Goal: Information Seeking & Learning: Learn about a topic

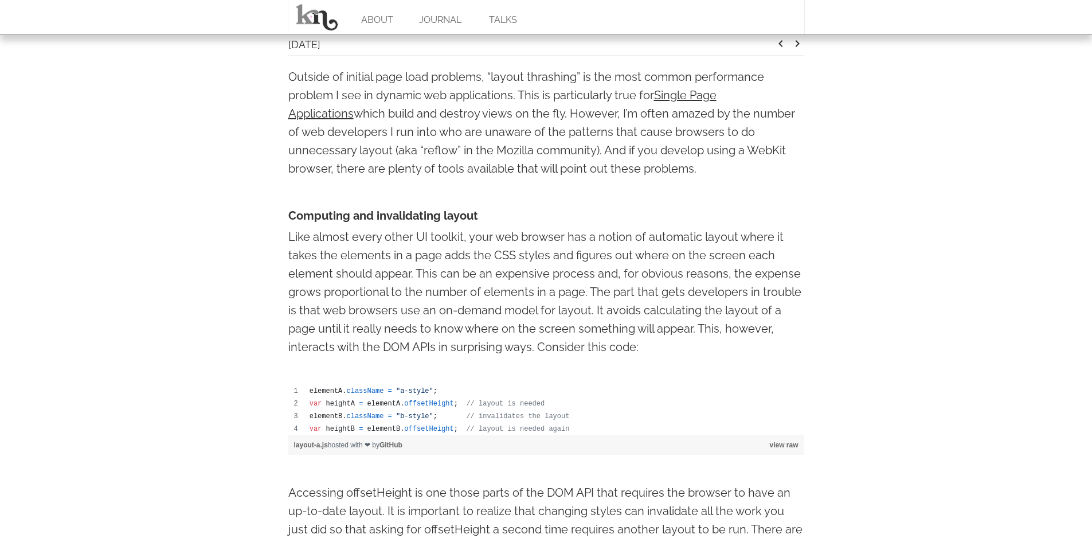
scroll to position [210, 0]
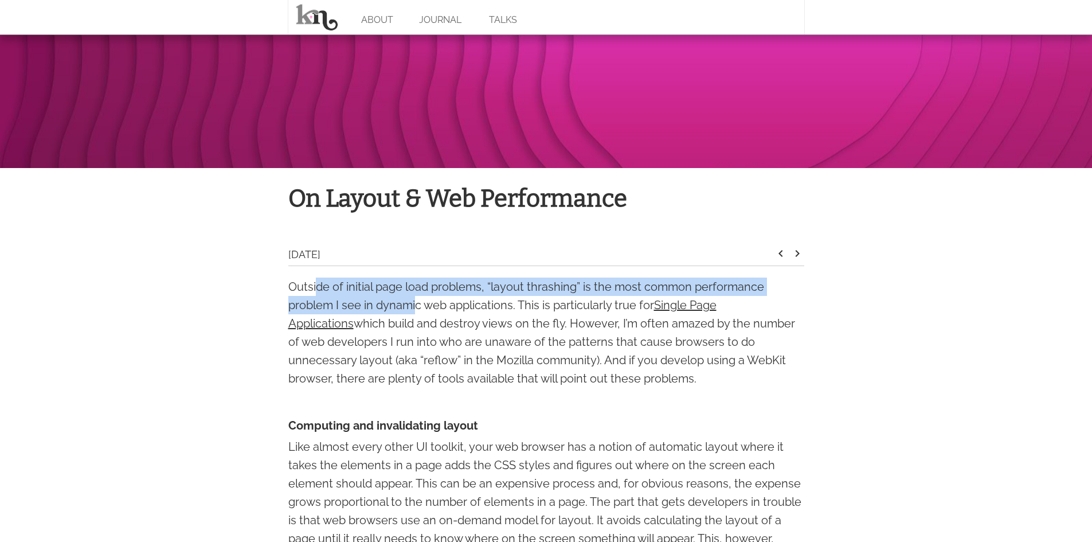
drag, startPoint x: 317, startPoint y: 287, endPoint x: 416, endPoint y: 297, distance: 99.7
click at [416, 297] on p "Outside of initial page load problems, “layout thrashing” is the most common pe…" at bounding box center [546, 333] width 516 height 110
click at [301, 311] on p "Outside of initial page load problems, “layout thrashing” is the most common pe…" at bounding box center [546, 333] width 516 height 110
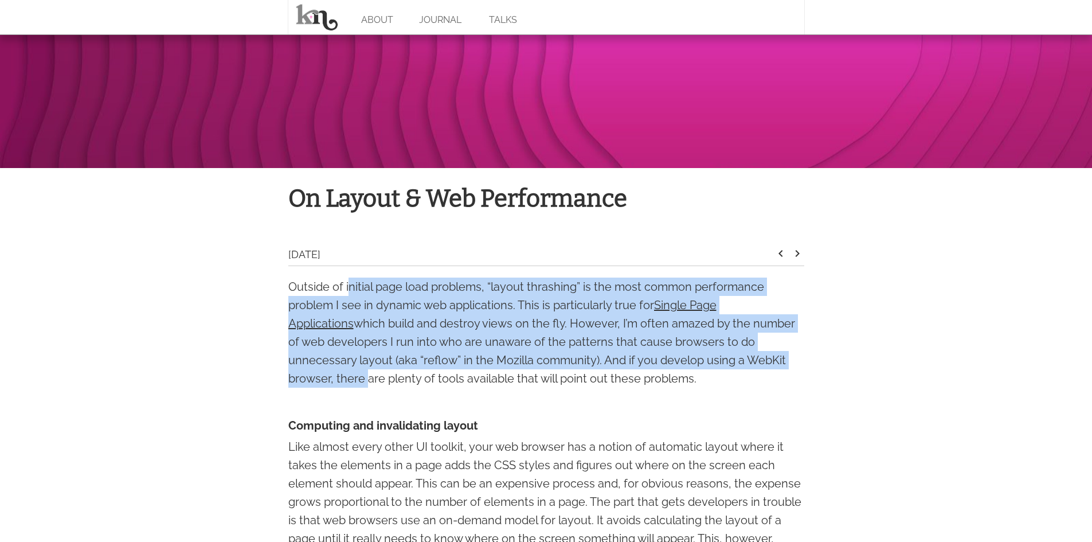
drag, startPoint x: 484, startPoint y: 290, endPoint x: 835, endPoint y: 357, distance: 357.2
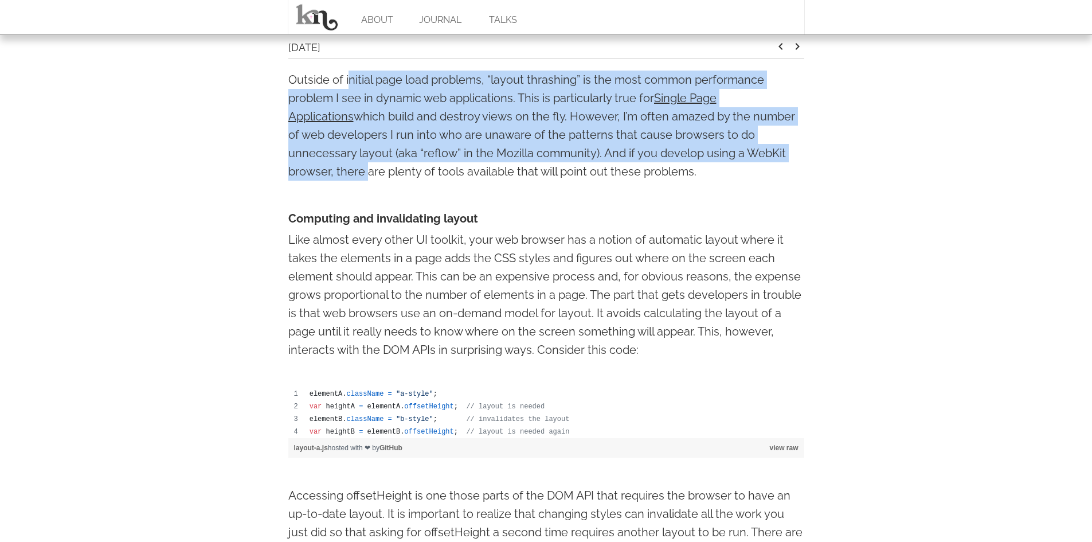
scroll to position [420, 0]
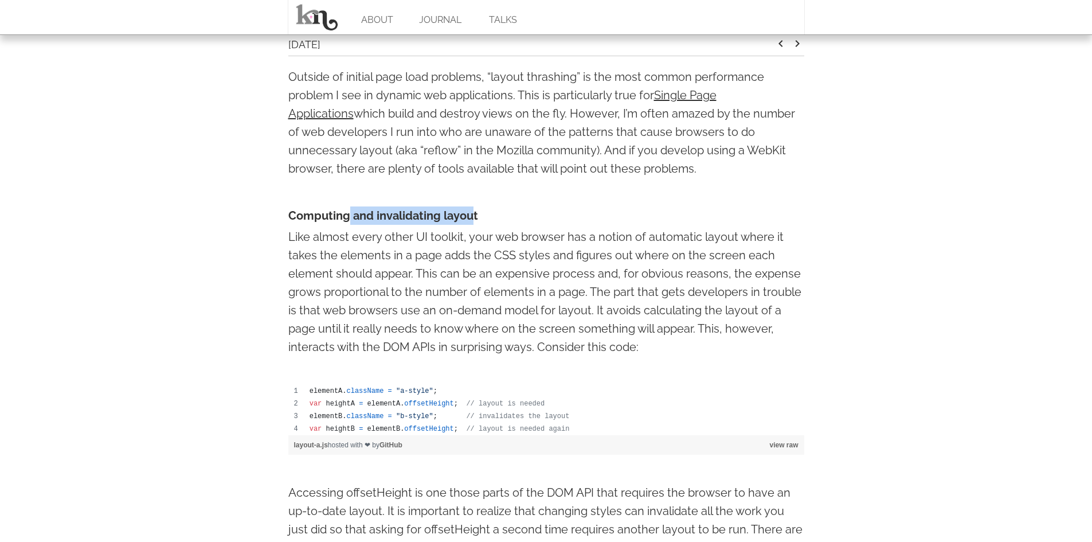
drag, startPoint x: 347, startPoint y: 210, endPoint x: 474, endPoint y: 218, distance: 127.0
click at [474, 218] on h4 "Computing and invalidating layout" at bounding box center [546, 215] width 516 height 18
drag, startPoint x: 560, startPoint y: 430, endPoint x: 483, endPoint y: 429, distance: 76.8
click at [483, 429] on td "var heightB = elementB . offsetHeight ; // layout is needed again" at bounding box center [554, 429] width 501 height 13
drag, startPoint x: 291, startPoint y: 212, endPoint x: 389, endPoint y: 216, distance: 98.7
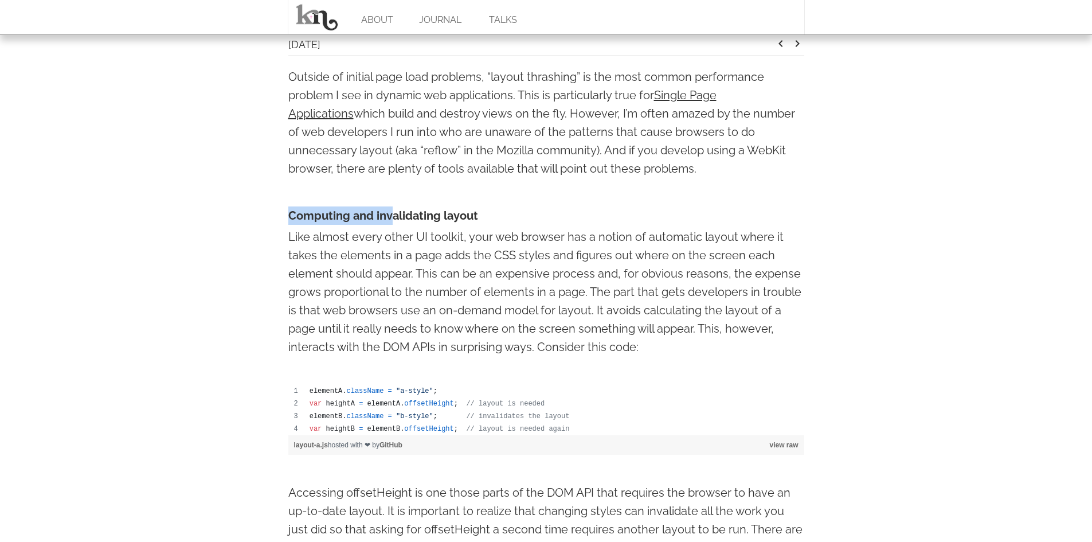
click at [389, 216] on h4 "Computing and invalidating layout" at bounding box center [546, 215] width 516 height 18
click at [329, 232] on p "Like almost every other UI toolkit, your web browser has a notion of automatic …" at bounding box center [546, 292] width 516 height 128
drag, startPoint x: 348, startPoint y: 218, endPoint x: 447, endPoint y: 218, distance: 99.2
click at [447, 218] on h4 "Computing and invalidating layout" at bounding box center [546, 215] width 516 height 18
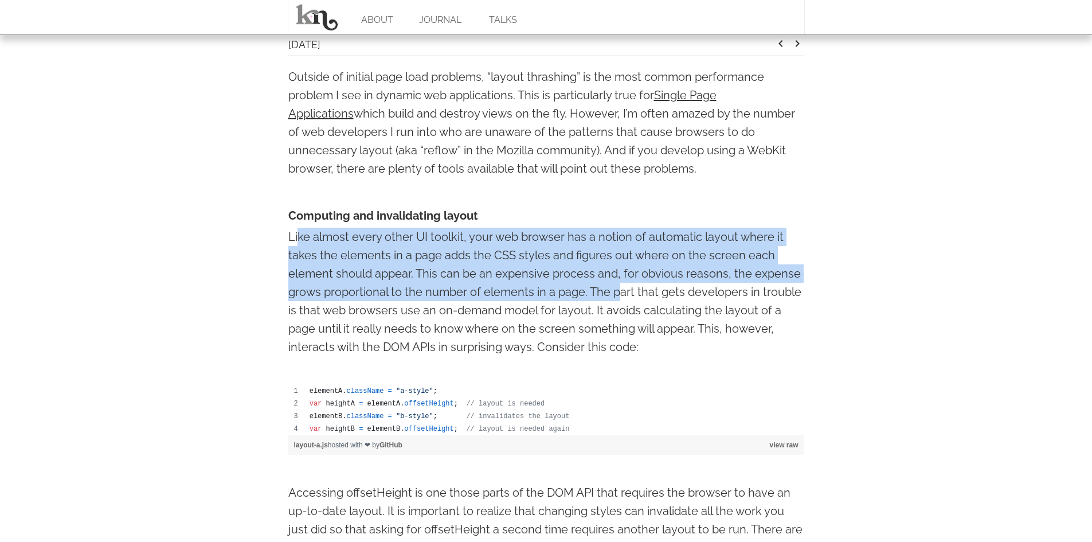
drag, startPoint x: 301, startPoint y: 237, endPoint x: 616, endPoint y: 299, distance: 320.8
click at [616, 299] on p "Like almost every other UI toolkit, your web browser has a notion of automatic …" at bounding box center [546, 292] width 516 height 128
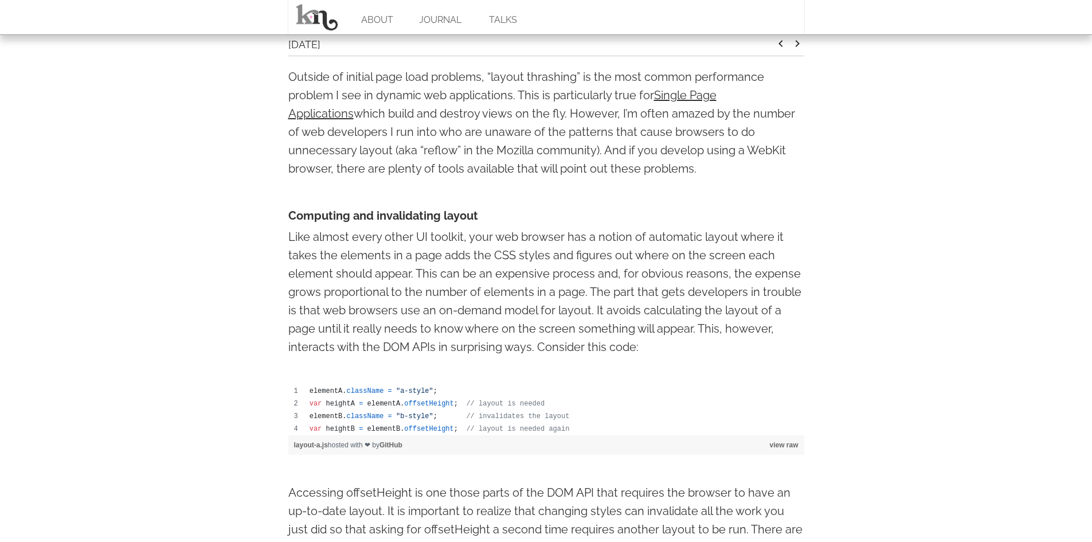
click at [623, 295] on p "Like almost every other UI toolkit, your web browser has a notion of automatic …" at bounding box center [546, 292] width 516 height 128
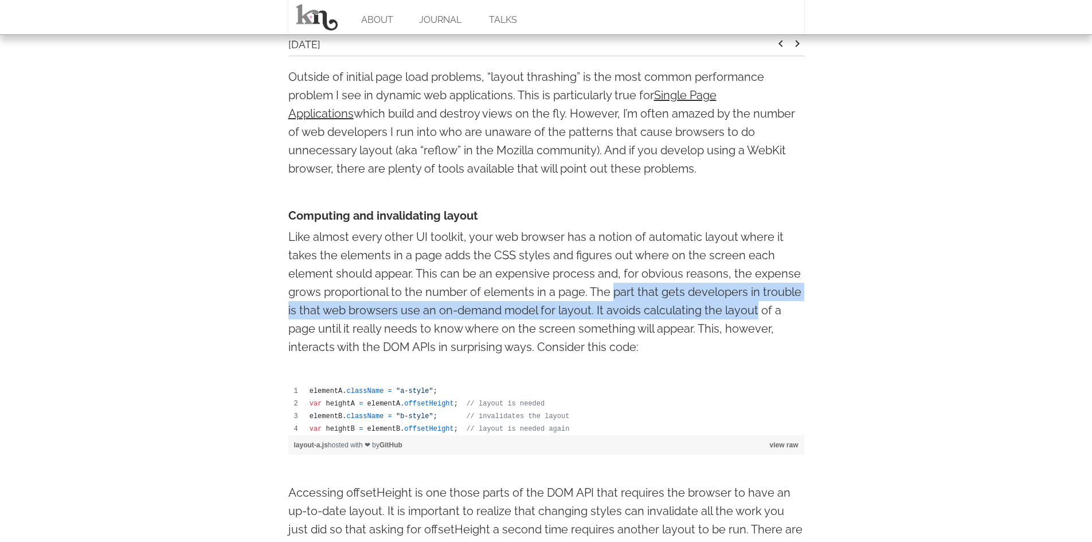
drag, startPoint x: 708, startPoint y: 299, endPoint x: 737, endPoint y: 302, distance: 29.4
click at [737, 302] on p "Like almost every other UI toolkit, your web browser has a notion of automatic …" at bounding box center [546, 292] width 516 height 128
click at [427, 309] on p "Like almost every other UI toolkit, your web browser has a notion of automatic …" at bounding box center [546, 292] width 516 height 128
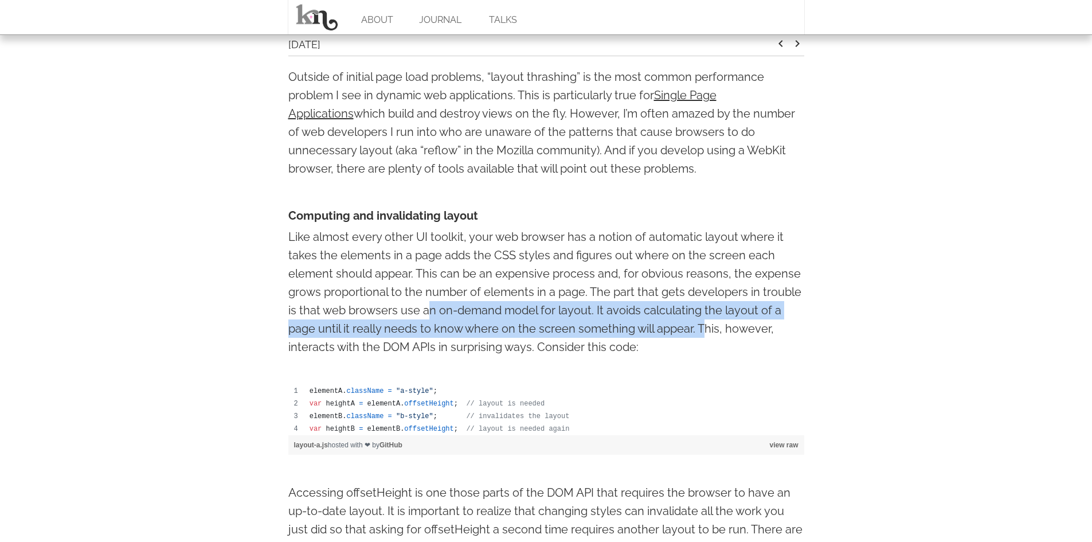
drag, startPoint x: 425, startPoint y: 309, endPoint x: 703, endPoint y: 329, distance: 278.2
click at [703, 329] on p "Like almost every other UI toolkit, your web browser has a notion of automatic …" at bounding box center [546, 292] width 516 height 128
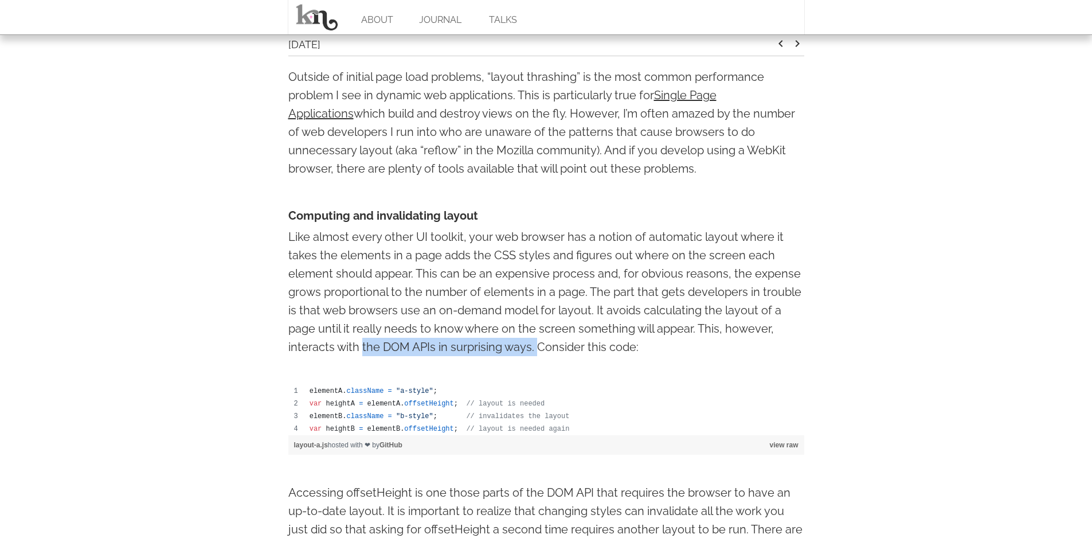
drag, startPoint x: 360, startPoint y: 346, endPoint x: 536, endPoint y: 349, distance: 176.1
click at [536, 349] on p "Like almost every other UI toolkit, your web browser has a notion of automatic …" at bounding box center [546, 292] width 516 height 128
click at [360, 393] on span "className" at bounding box center [365, 391] width 37 height 8
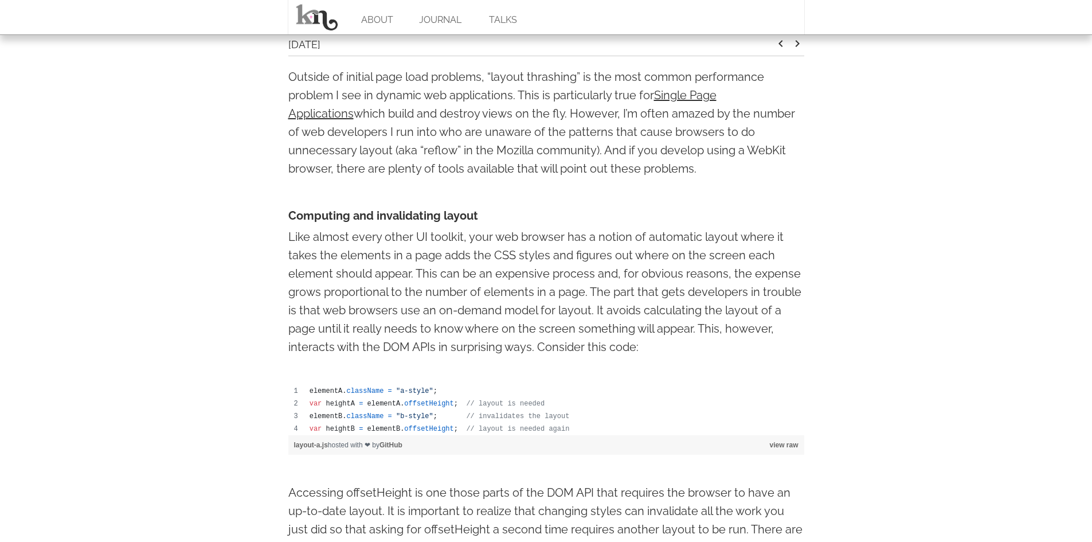
click at [330, 404] on span "heightA" at bounding box center [340, 404] width 29 height 8
click at [382, 406] on span "elementA" at bounding box center [384, 404] width 33 height 8
click at [415, 405] on span "offsetHeight" at bounding box center [428, 404] width 49 height 8
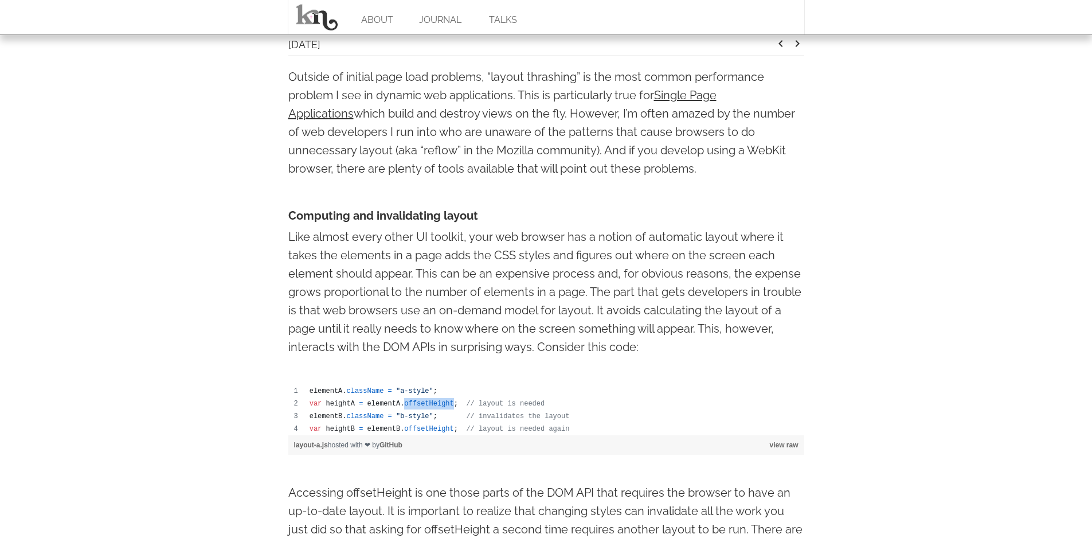
click at [415, 405] on span "offsetHeight" at bounding box center [428, 404] width 49 height 8
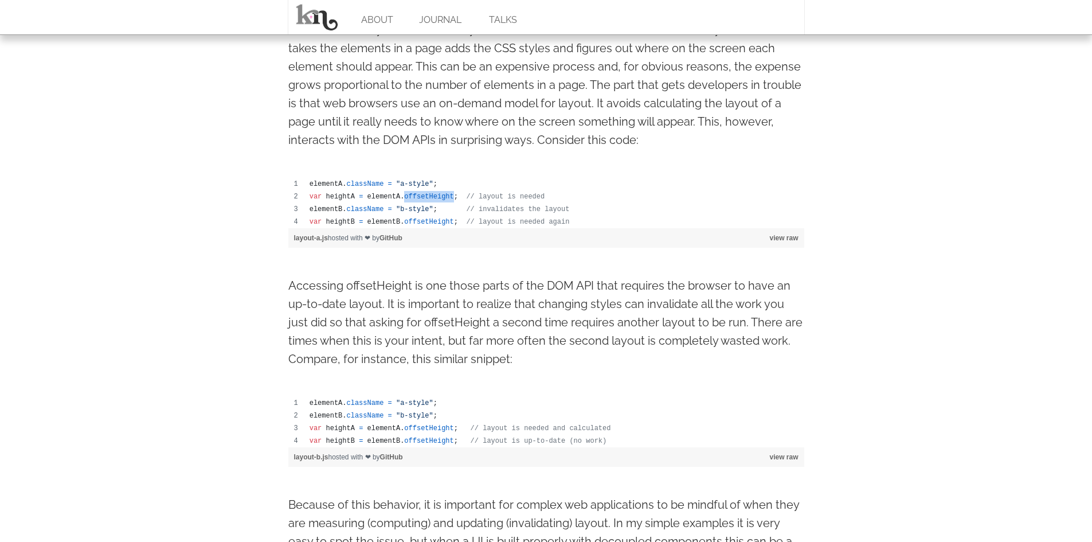
scroll to position [631, 0]
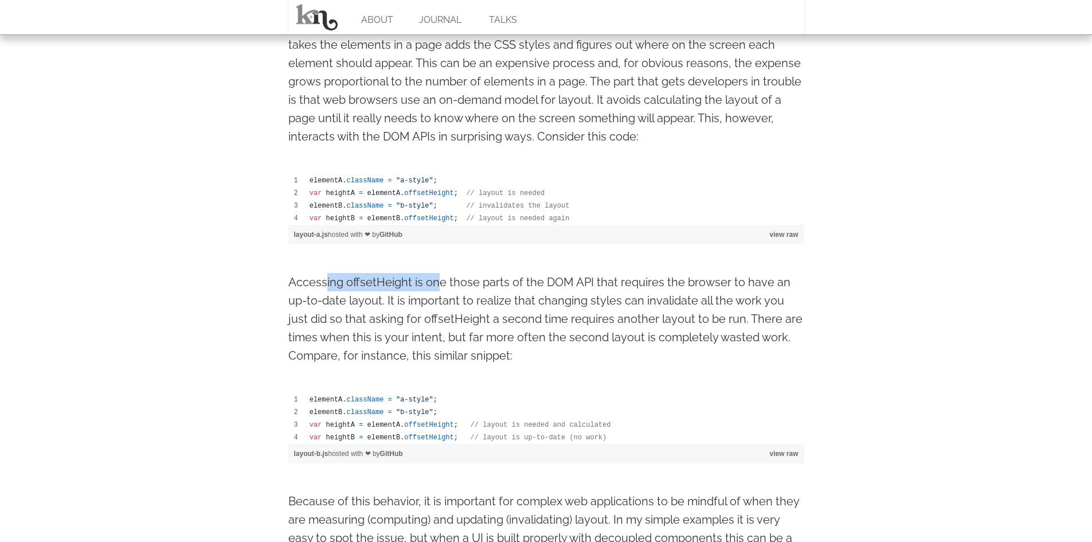
drag, startPoint x: 349, startPoint y: 287, endPoint x: 435, endPoint y: 287, distance: 86.0
click at [435, 287] on p "Accessing offsetHeight is one those parts of the DOM API that requires the brow…" at bounding box center [546, 319] width 516 height 92
click at [435, 289] on p "Accessing offsetHeight is one those parts of the DOM API that requires the brow…" at bounding box center [546, 319] width 516 height 92
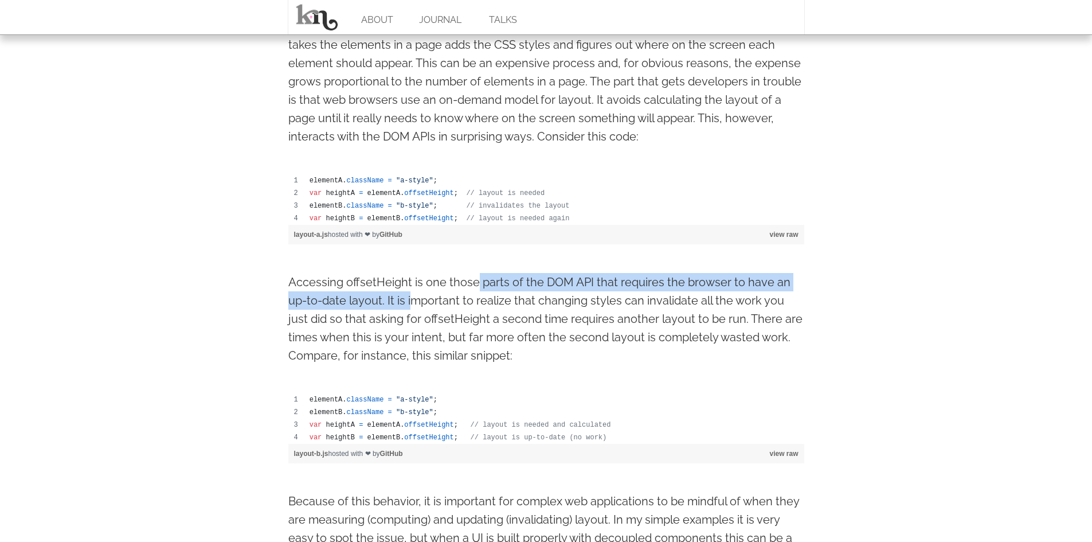
drag, startPoint x: 409, startPoint y: 292, endPoint x: 478, endPoint y: 284, distance: 69.3
click at [478, 284] on p "Accessing offsetHeight is one those parts of the DOM API that requires the brow…" at bounding box center [546, 319] width 516 height 92
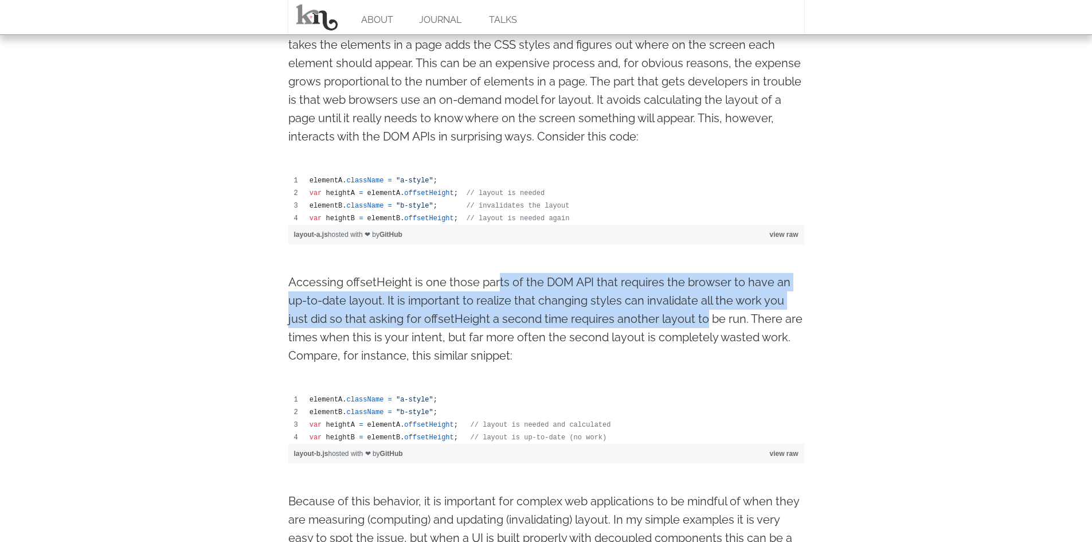
drag, startPoint x: 546, startPoint y: 290, endPoint x: 679, endPoint y: 329, distance: 138.1
click at [679, 329] on p "Accessing offsetHeight is one those parts of the DOM API that requires the brow…" at bounding box center [546, 319] width 516 height 92
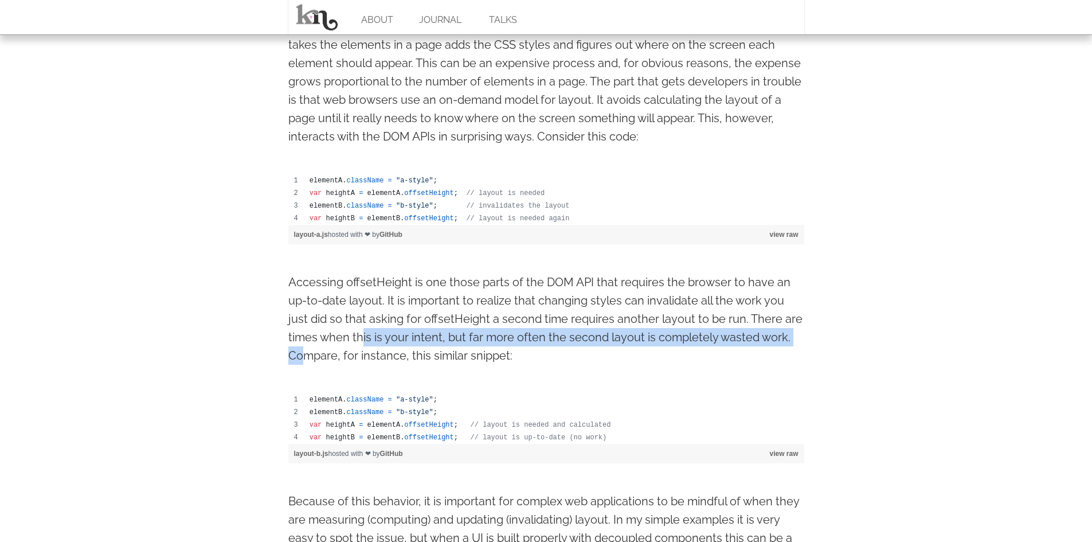
drag, startPoint x: 306, startPoint y: 347, endPoint x: 363, endPoint y: 340, distance: 57.3
click at [363, 340] on p "Accessing offsetHeight is one those parts of the DOM API that requires the brow…" at bounding box center [546, 319] width 516 height 92
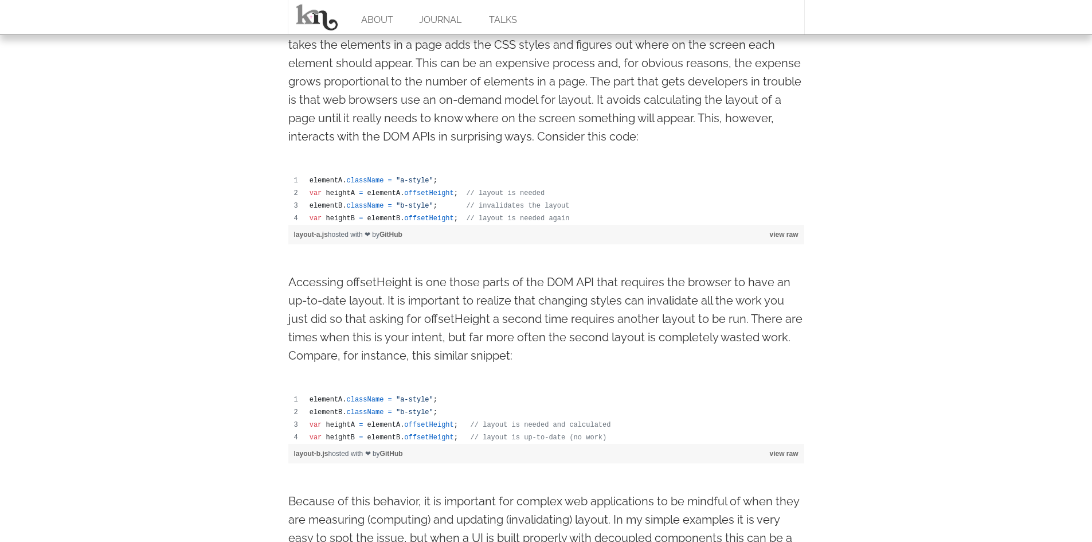
click at [333, 343] on p "Accessing offsetHeight is one those parts of the DOM API that requires the brow…" at bounding box center [546, 319] width 516 height 92
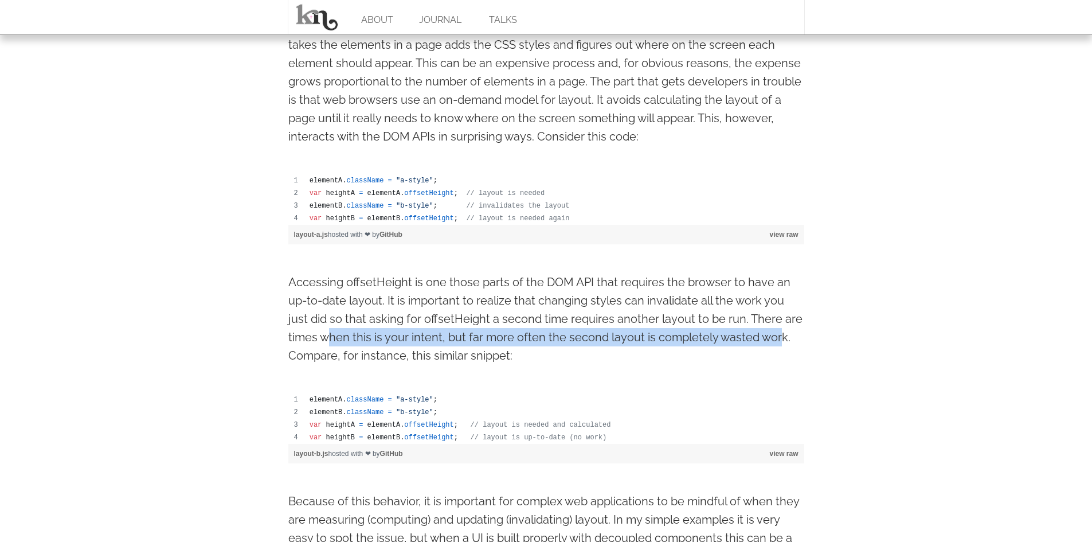
drag, startPoint x: 330, startPoint y: 343, endPoint x: 779, endPoint y: 345, distance: 448.4
click at [779, 345] on p "Accessing offsetHeight is one those parts of the DOM API that requires the brow…" at bounding box center [546, 319] width 516 height 92
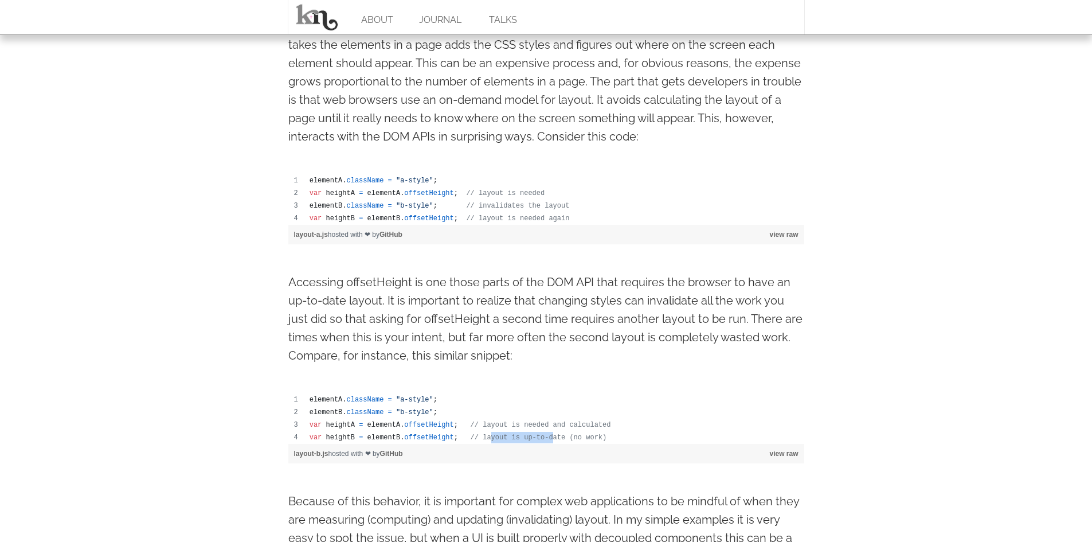
drag, startPoint x: 476, startPoint y: 439, endPoint x: 532, endPoint y: 435, distance: 55.7
click at [532, 435] on span "// layout is up-to-date (no work)" at bounding box center [539, 437] width 136 height 8
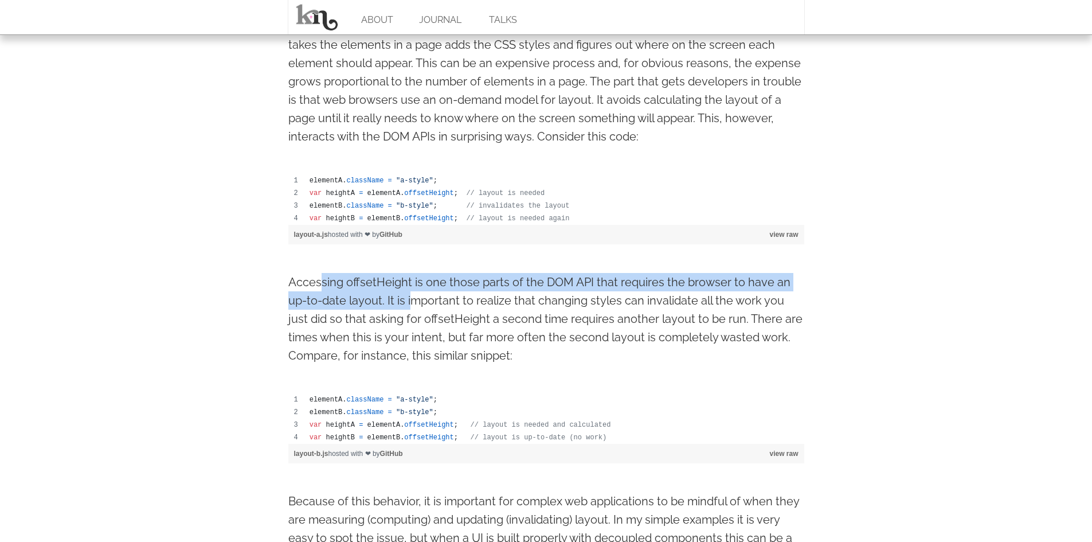
drag, startPoint x: 322, startPoint y: 283, endPoint x: 411, endPoint y: 308, distance: 92.8
click at [411, 308] on p "Accessing offsetHeight is one those parts of the DOM API that requires the brow…" at bounding box center [546, 319] width 516 height 92
click at [402, 307] on p "Accessing offsetHeight is one those parts of the DOM API that requires the brow…" at bounding box center [546, 319] width 516 height 92
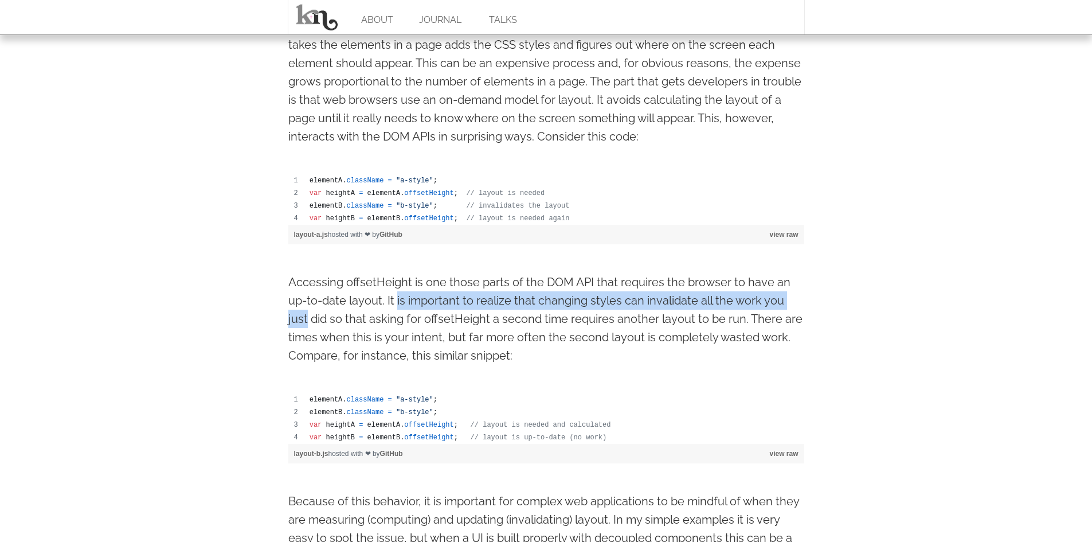
drag, startPoint x: 396, startPoint y: 304, endPoint x: 830, endPoint y: 310, distance: 433.5
click at [793, 310] on p "Accessing offsetHeight is one those parts of the DOM API that requires the brow…" at bounding box center [546, 319] width 516 height 92
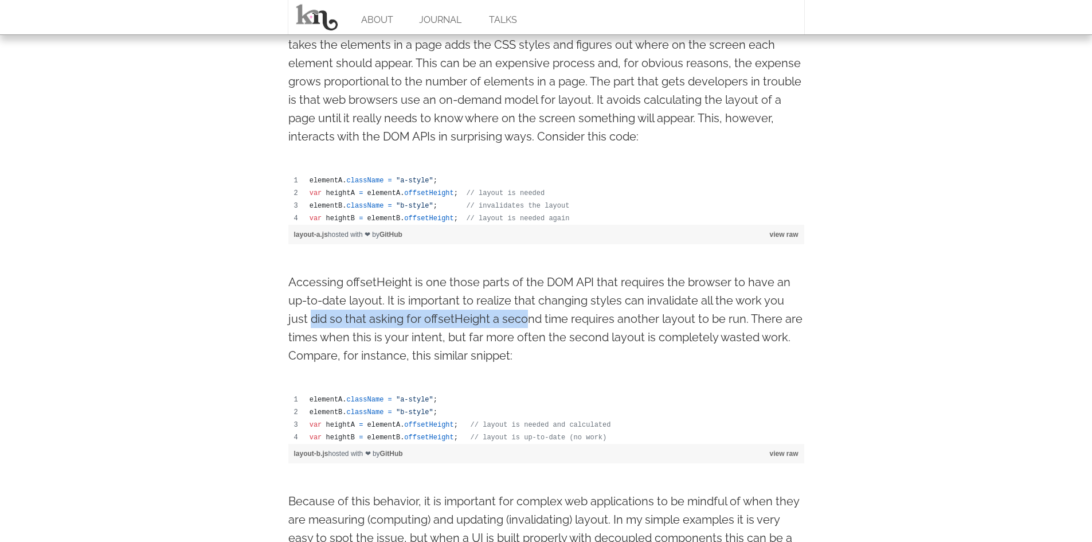
drag, startPoint x: 282, startPoint y: 319, endPoint x: 501, endPoint y: 324, distance: 219.1
click at [669, 314] on p "Accessing offsetHeight is one those parts of the DOM API that requires the brow…" at bounding box center [546, 319] width 516 height 92
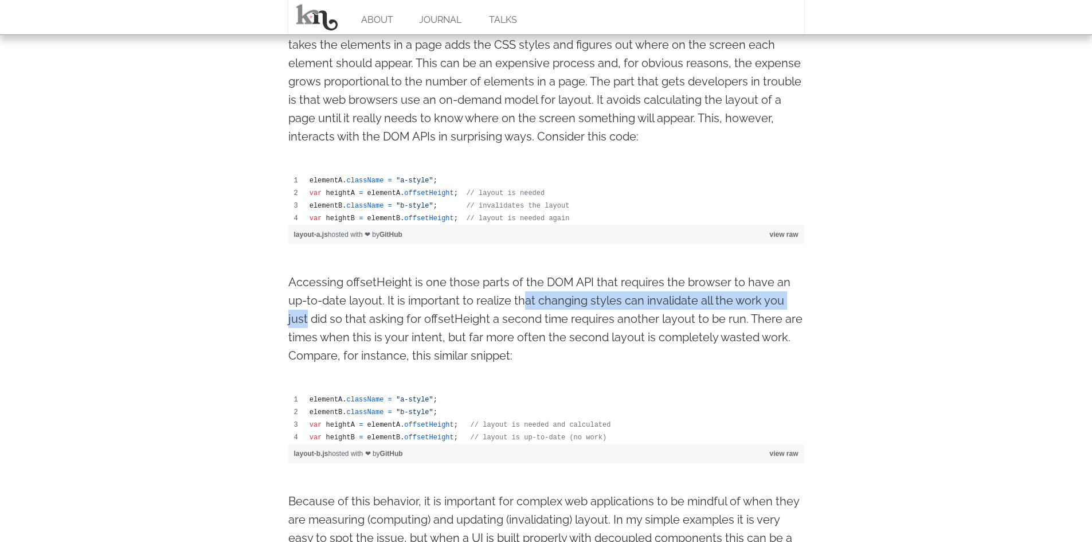
drag, startPoint x: 521, startPoint y: 306, endPoint x: 822, endPoint y: 310, distance: 300.5
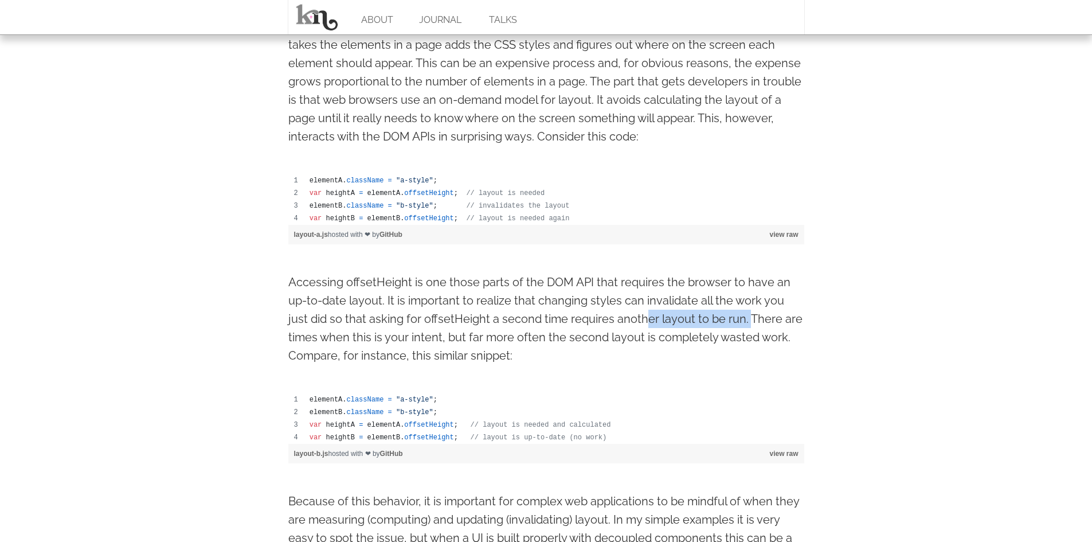
drag, startPoint x: 622, startPoint y: 322, endPoint x: 486, endPoint y: 334, distance: 136.4
click at [688, 326] on p "Accessing offsetHeight is one those parts of the DOM API that requires the brow…" at bounding box center [546, 319] width 516 height 92
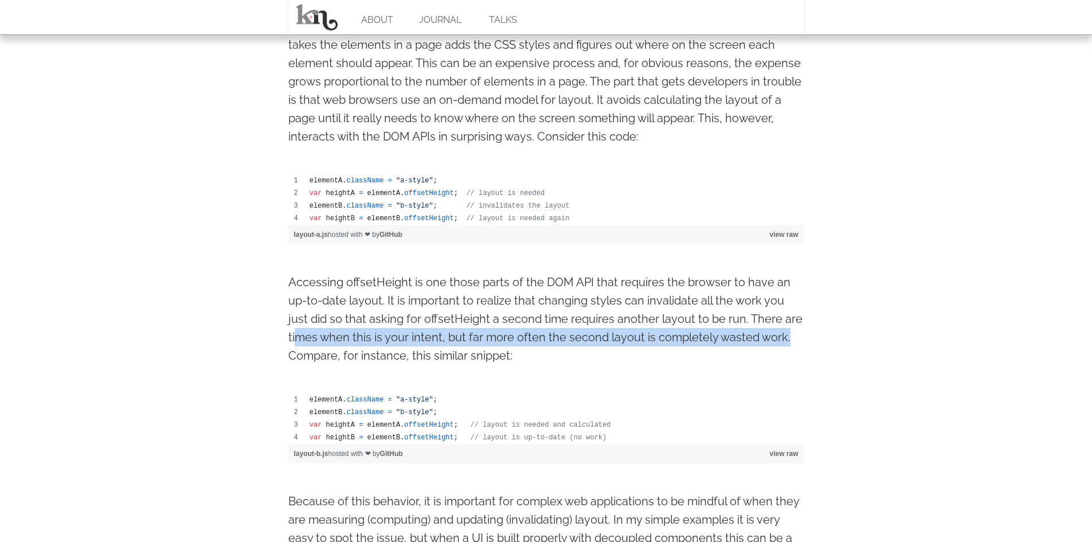
drag, startPoint x: 297, startPoint y: 343, endPoint x: 807, endPoint y: 345, distance: 509.8
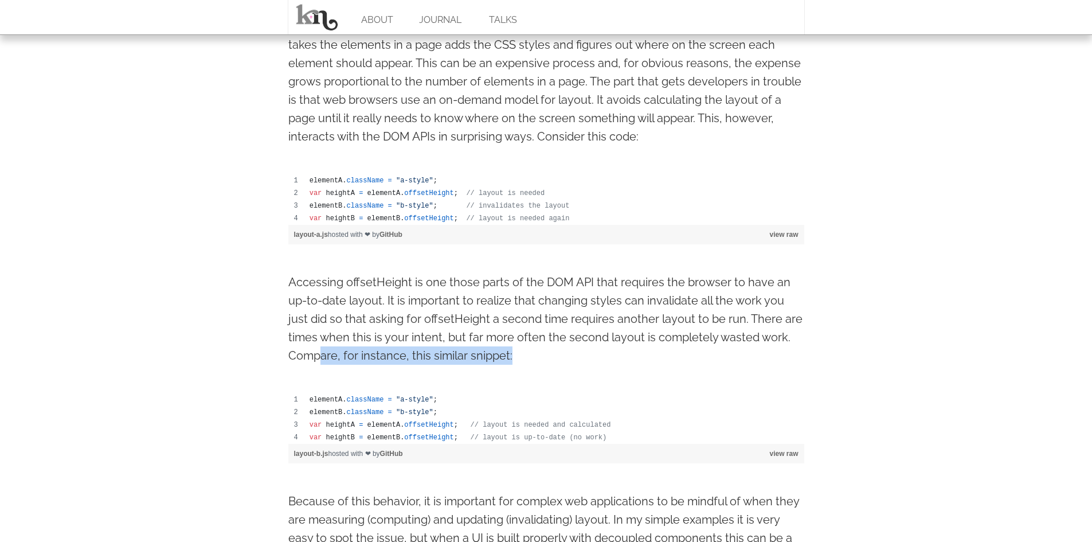
drag, startPoint x: 321, startPoint y: 356, endPoint x: 522, endPoint y: 358, distance: 200.7
click at [522, 358] on p "Accessing offsetHeight is one those parts of the DOM API that requires the brow…" at bounding box center [546, 319] width 516 height 92
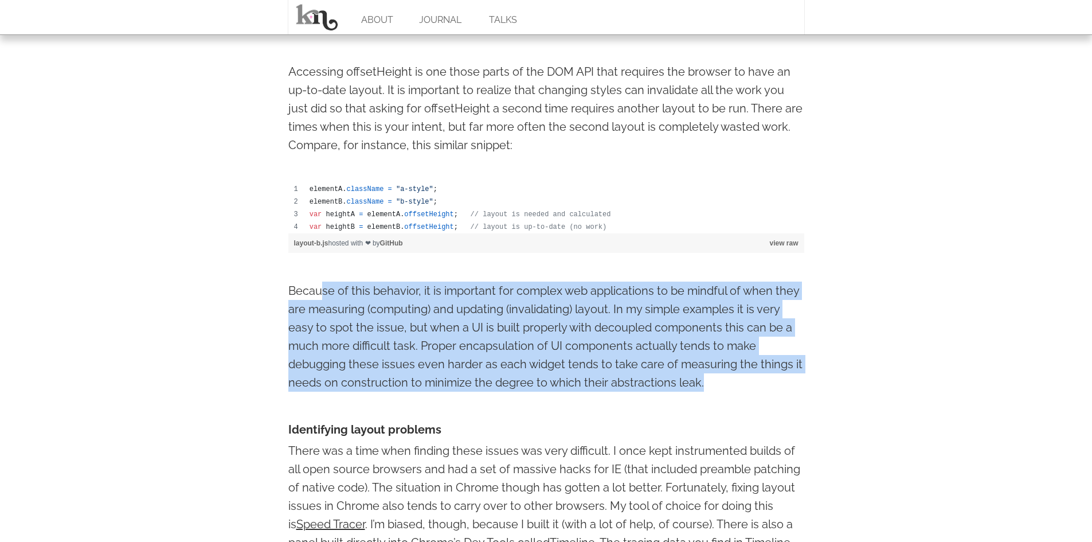
drag, startPoint x: 333, startPoint y: 297, endPoint x: 707, endPoint y: 389, distance: 385.6
click at [707, 389] on p "Because of this behavior, it is important for complex web applications to be mi…" at bounding box center [546, 337] width 516 height 110
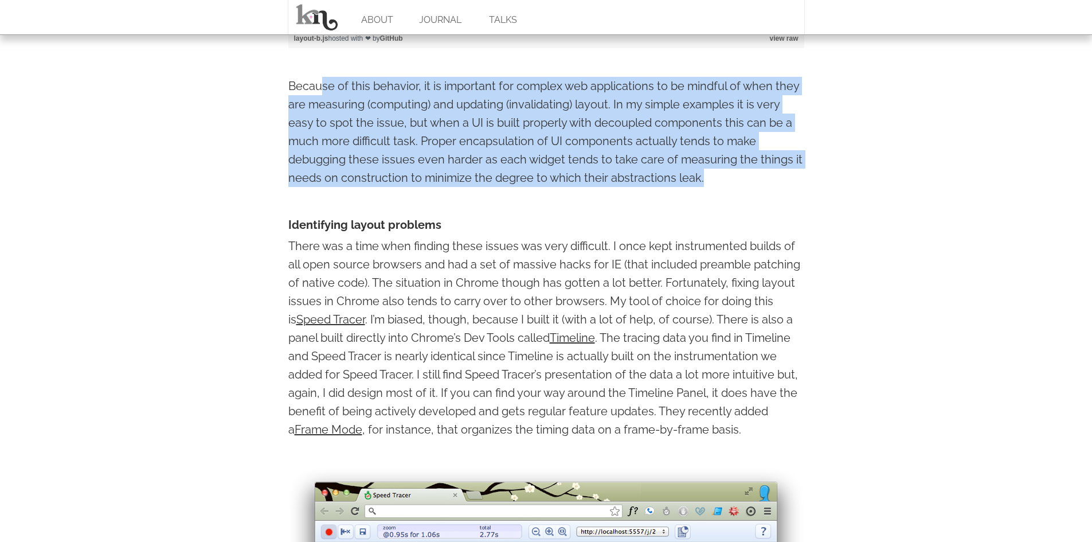
scroll to position [1051, 0]
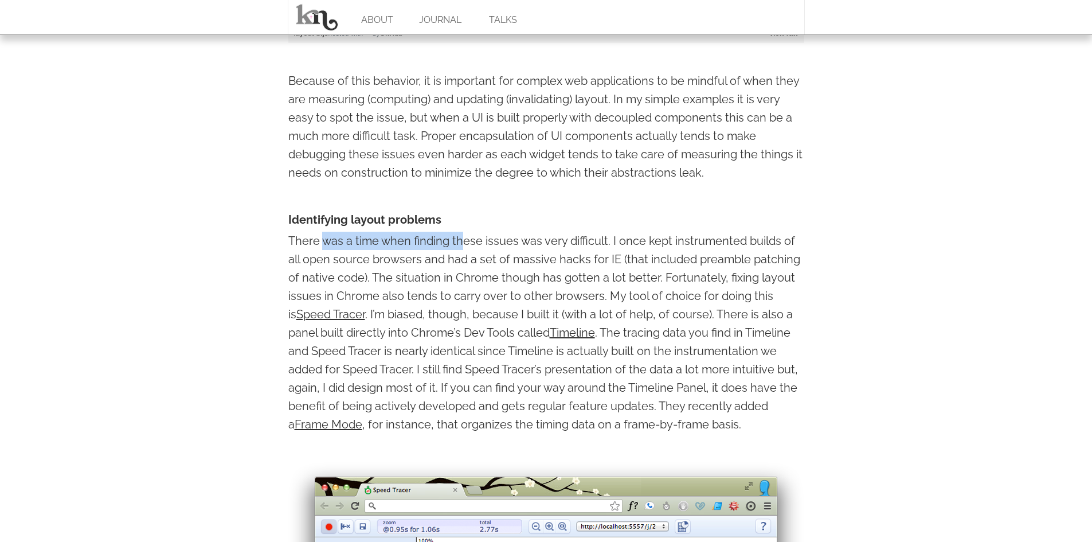
drag, startPoint x: 326, startPoint y: 233, endPoint x: 465, endPoint y: 240, distance: 138.9
click at [425, 251] on p "There was a time when finding these issues was very difficult. I once kept inst…" at bounding box center [546, 333] width 516 height 202
drag, startPoint x: 307, startPoint y: 240, endPoint x: 397, endPoint y: 249, distance: 91.0
click at [397, 249] on p "There was a time when finding these issues was very difficult. I once kept inst…" at bounding box center [546, 333] width 516 height 202
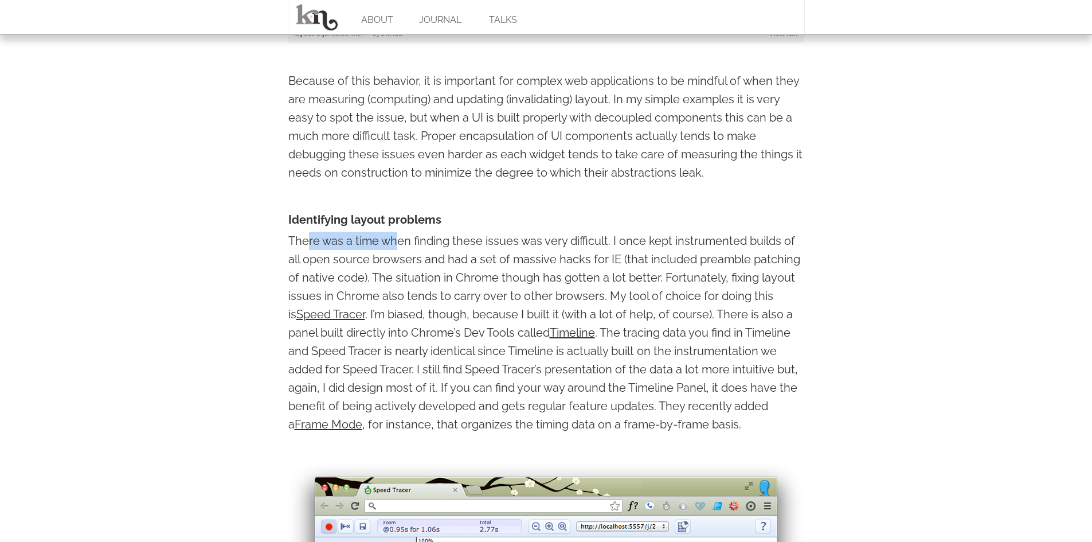
click at [312, 240] on p "There was a time when finding these issues was very difficult. I once kept inst…" at bounding box center [546, 333] width 516 height 202
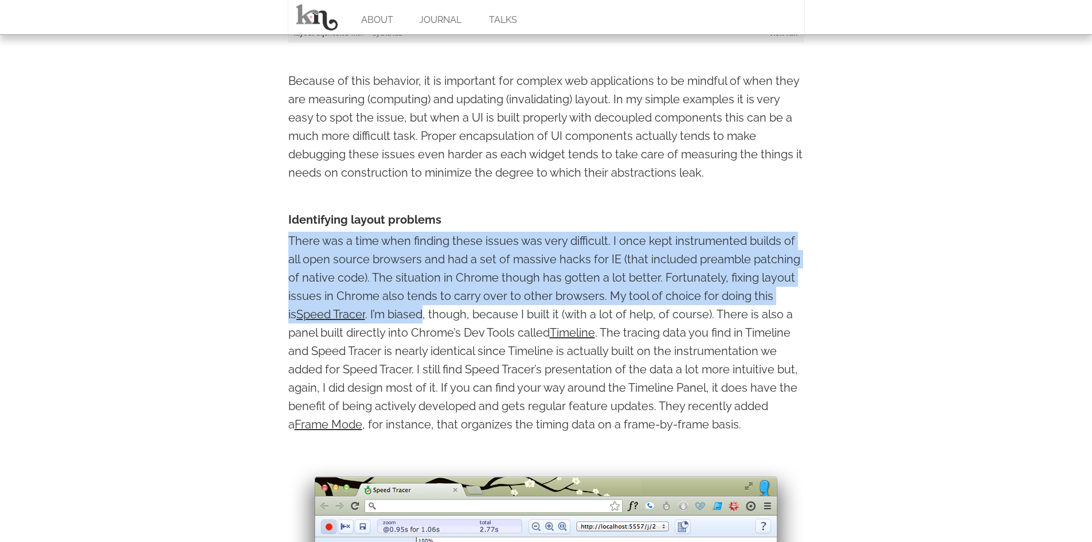
drag, startPoint x: 312, startPoint y: 240, endPoint x: 384, endPoint y: 325, distance: 111.0
click at [384, 325] on p "There was a time when finding these issues was very difficult. I once kept inst…" at bounding box center [546, 333] width 516 height 202
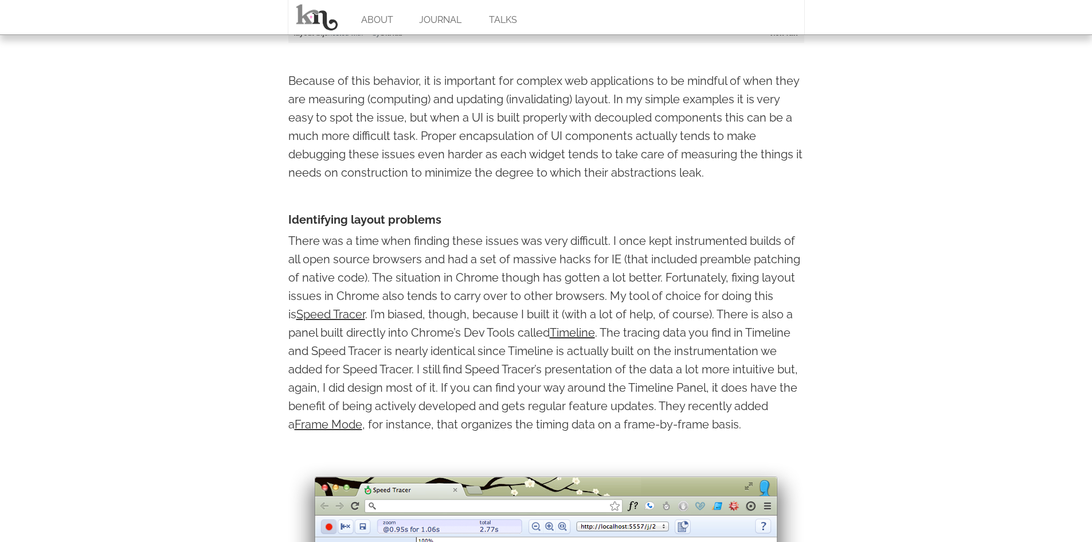
click at [447, 323] on p "There was a time when finding these issues was very difficult. I once kept inst…" at bounding box center [546, 333] width 516 height 202
drag, startPoint x: 461, startPoint y: 318, endPoint x: 708, endPoint y: 319, distance: 247.1
click at [708, 319] on p "There was a time when finding these issues was very difficult. I once kept inst…" at bounding box center [546, 333] width 516 height 202
drag, startPoint x: 326, startPoint y: 339, endPoint x: 526, endPoint y: 335, distance: 200.2
click at [526, 335] on p "There was a time when finding these issues was very difficult. I once kept inst…" at bounding box center [546, 333] width 516 height 202
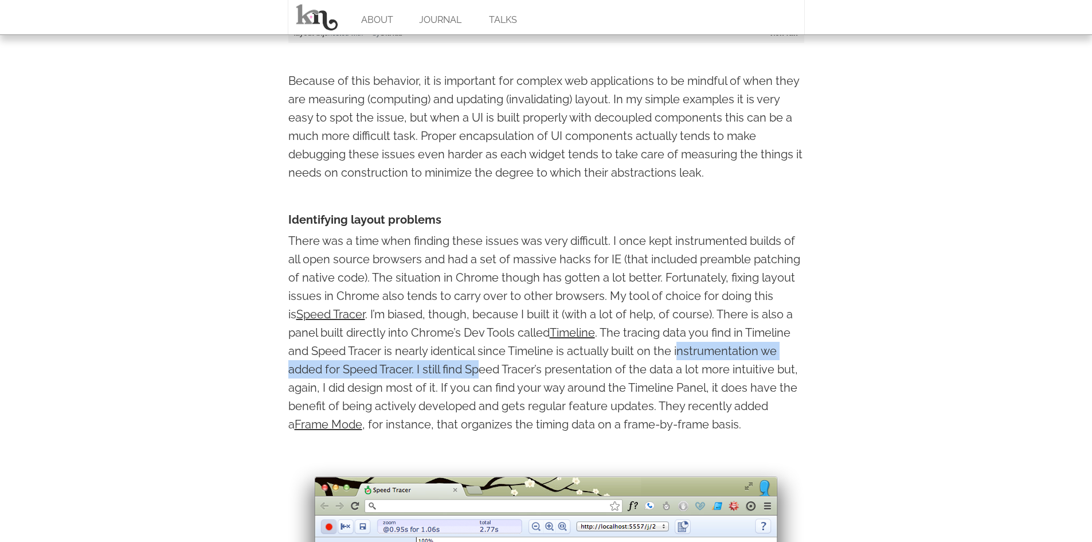
drag, startPoint x: 483, startPoint y: 371, endPoint x: 681, endPoint y: 355, distance: 199.0
click at [681, 355] on p "There was a time when finding these issues was very difficult. I once kept inst…" at bounding box center [546, 333] width 516 height 202
click at [422, 376] on p "There was a time when finding these issues was very difficult. I once kept inst…" at bounding box center [546, 333] width 516 height 202
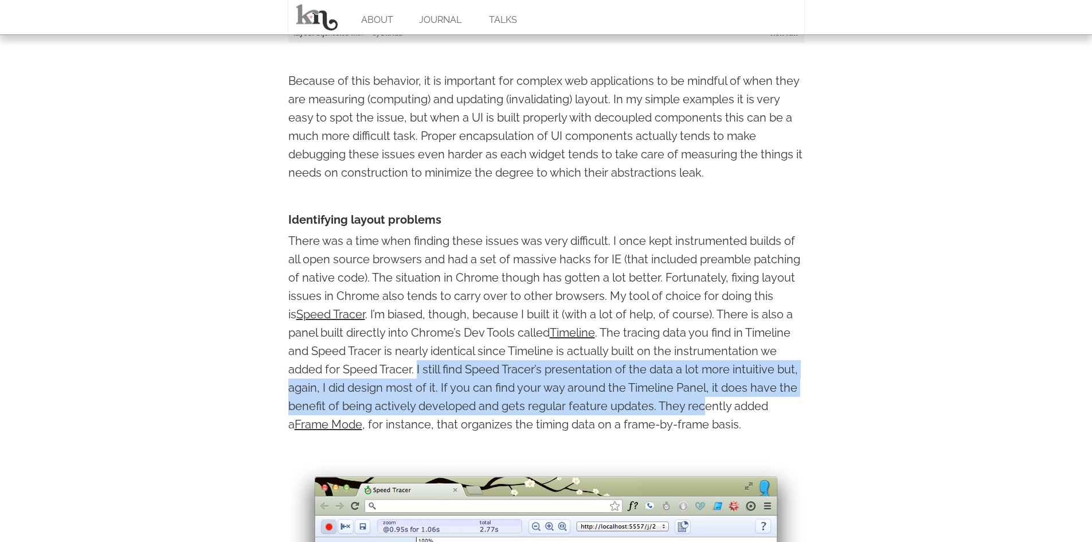
drag, startPoint x: 418, startPoint y: 376, endPoint x: 710, endPoint y: 401, distance: 293.5
click at [710, 401] on p "There was a time when finding these issues was very difficult. I once kept inst…" at bounding box center [546, 333] width 516 height 202
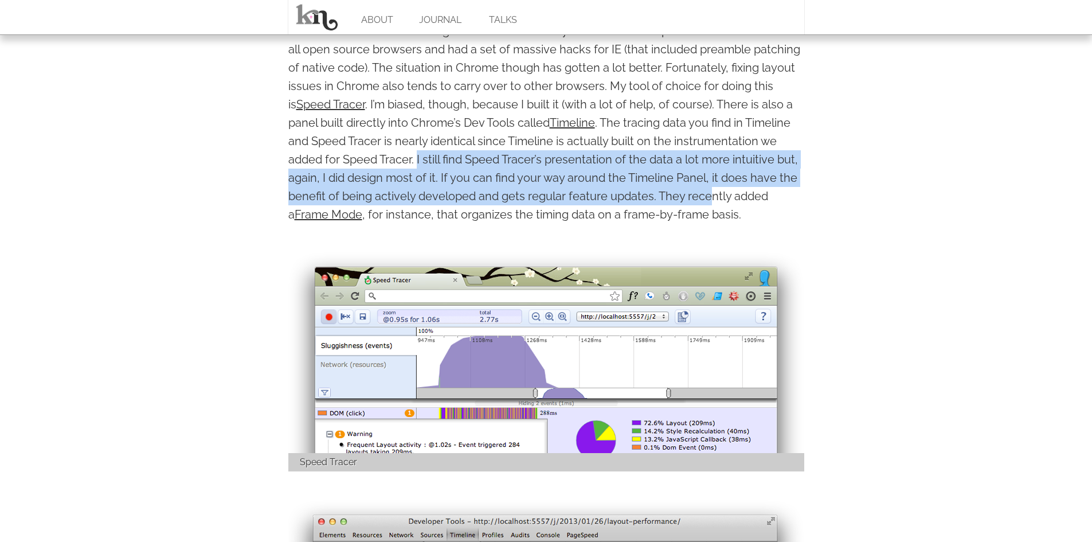
scroll to position [1261, 0]
click at [702, 200] on p "There was a time when finding these issues was very difficult. I once kept inst…" at bounding box center [546, 122] width 516 height 202
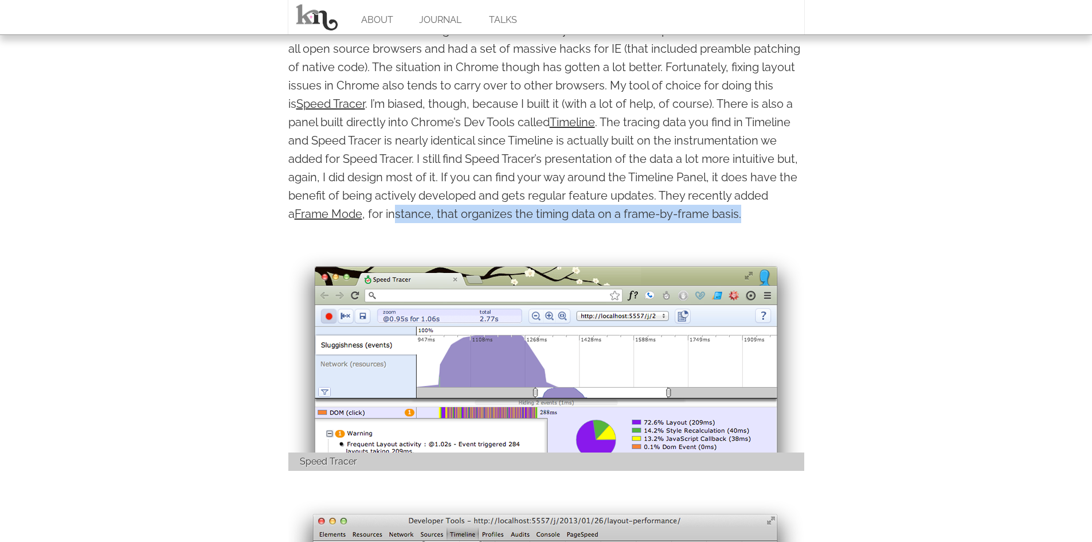
drag, startPoint x: 388, startPoint y: 221, endPoint x: 802, endPoint y: 224, distance: 414.0
click at [802, 223] on p "There was a time when finding these issues was very difficult. I once kept inst…" at bounding box center [546, 122] width 516 height 202
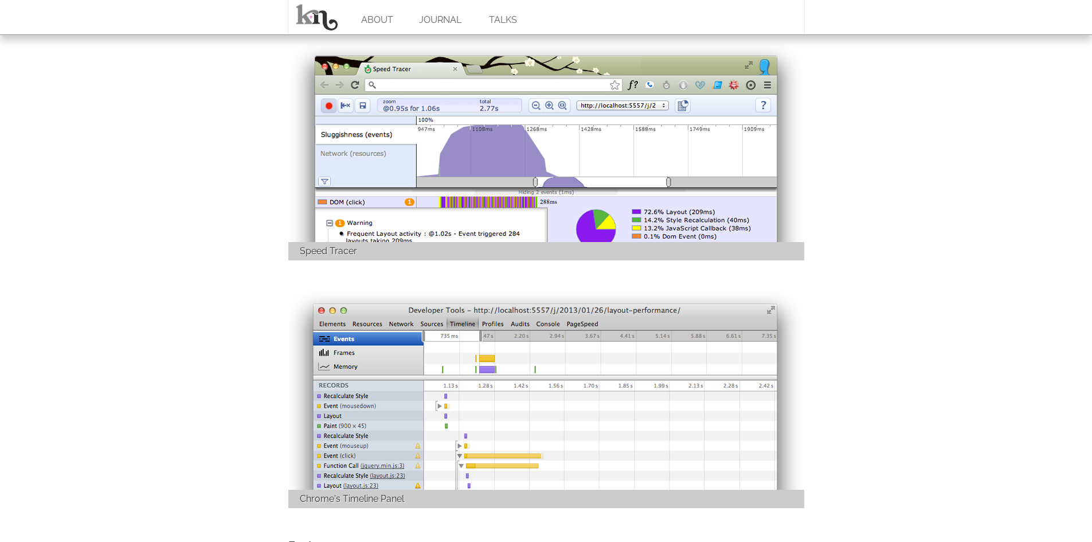
scroll to position [1682, 0]
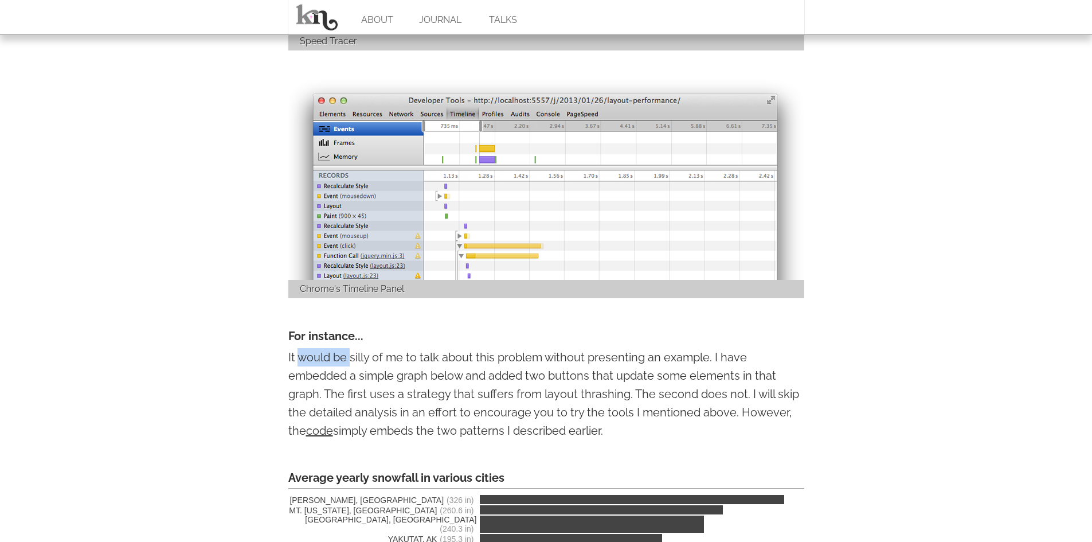
drag, startPoint x: 300, startPoint y: 351, endPoint x: 353, endPoint y: 354, distance: 52.9
click at [353, 354] on p "It would be silly of me to talk about this problem without presenting an exampl…" at bounding box center [546, 394] width 516 height 92
click at [331, 365] on p "It would be silly of me to talk about this problem without presenting an exampl…" at bounding box center [546, 394] width 516 height 92
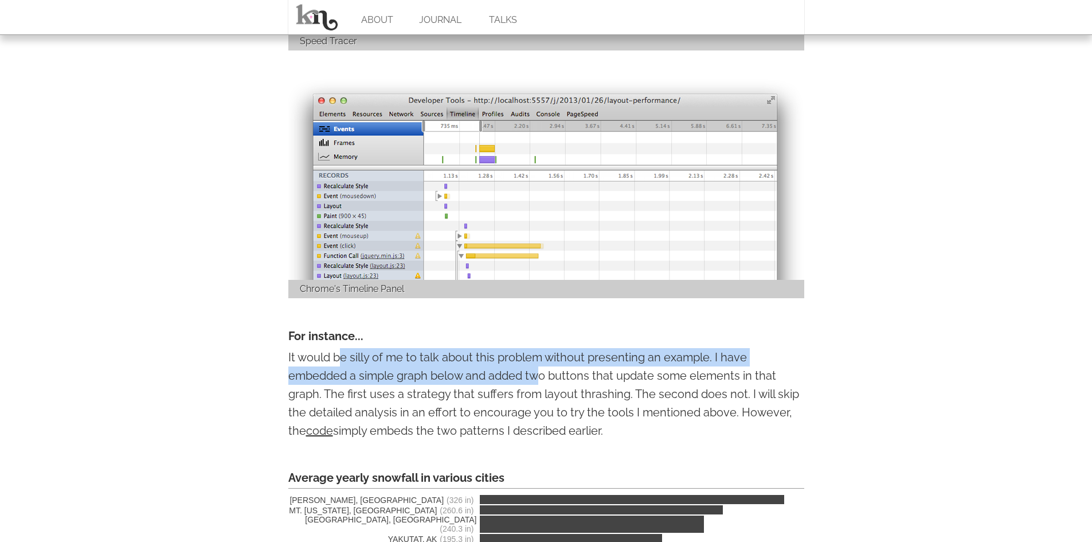
drag, startPoint x: 347, startPoint y: 361, endPoint x: 540, endPoint y: 377, distance: 193.3
click at [540, 377] on p "It would be silly of me to talk about this problem without presenting an exampl…" at bounding box center [546, 394] width 516 height 92
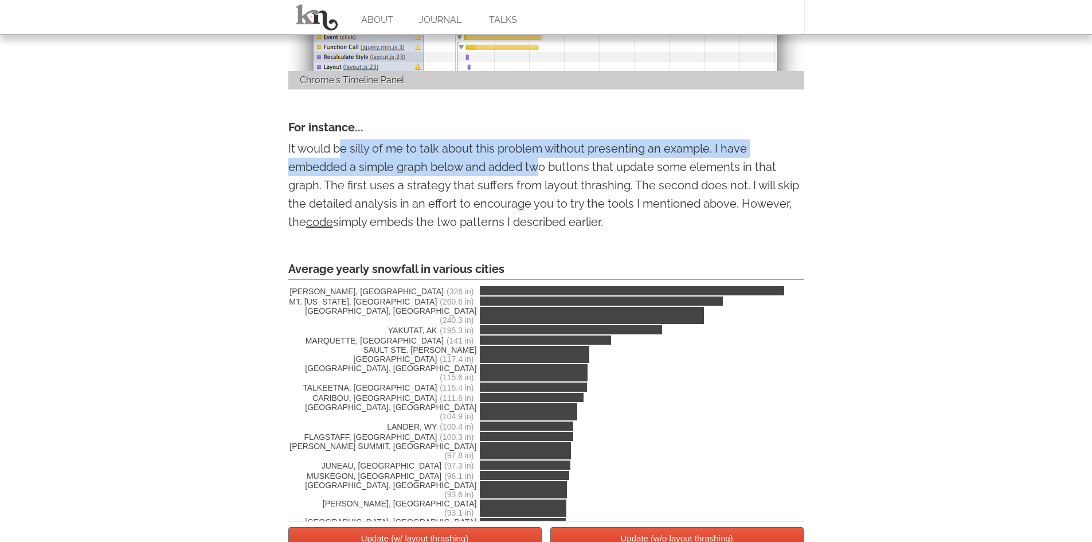
scroll to position [1892, 0]
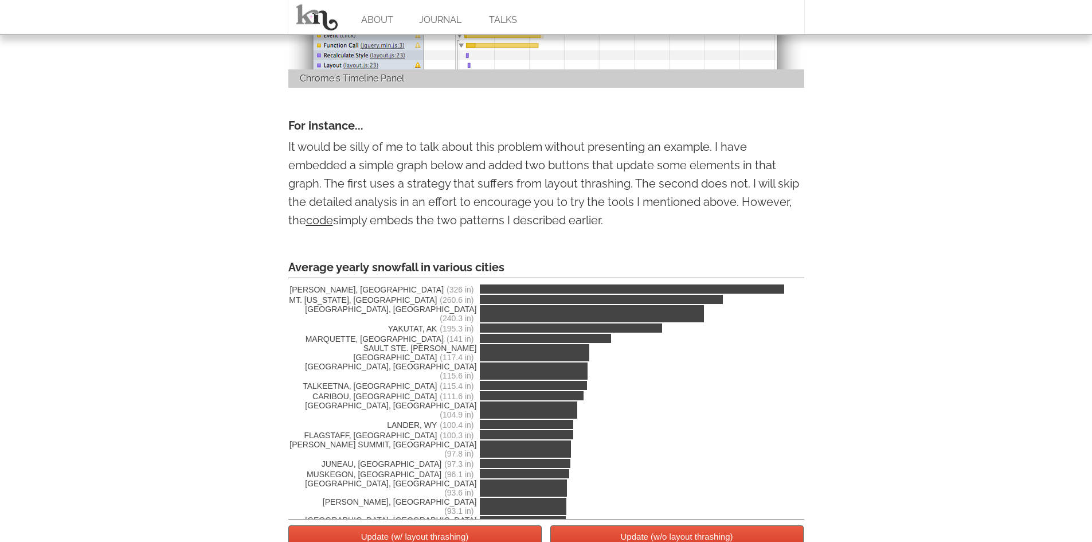
click at [753, 169] on p "It would be silly of me to talk about this problem without presenting an exampl…" at bounding box center [546, 184] width 516 height 92
drag, startPoint x: 695, startPoint y: 188, endPoint x: 673, endPoint y: 189, distance: 22.4
click at [673, 189] on p "It would be silly of me to talk about this problem without presenting an exampl…" at bounding box center [546, 184] width 516 height 92
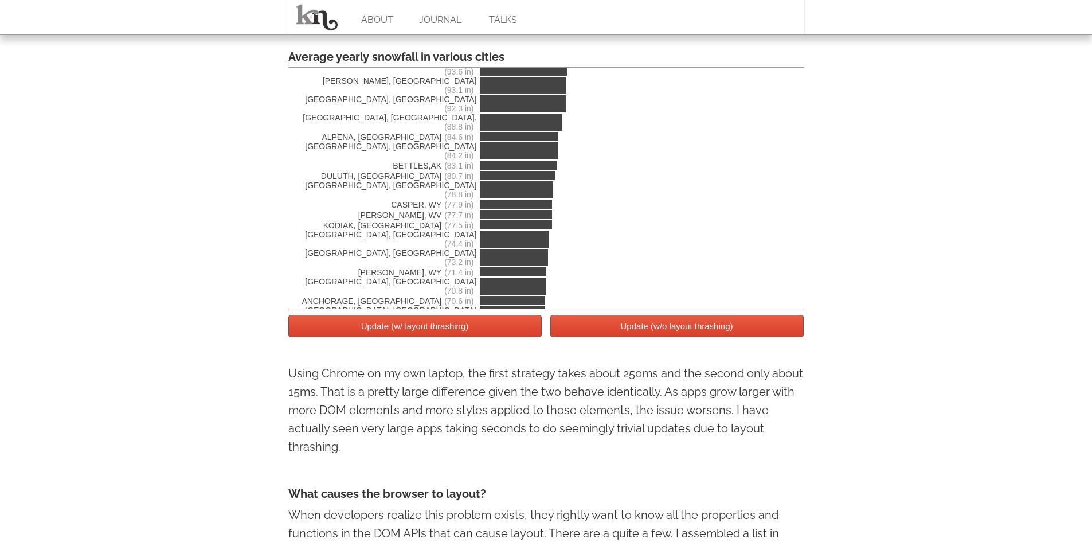
scroll to position [2313, 0]
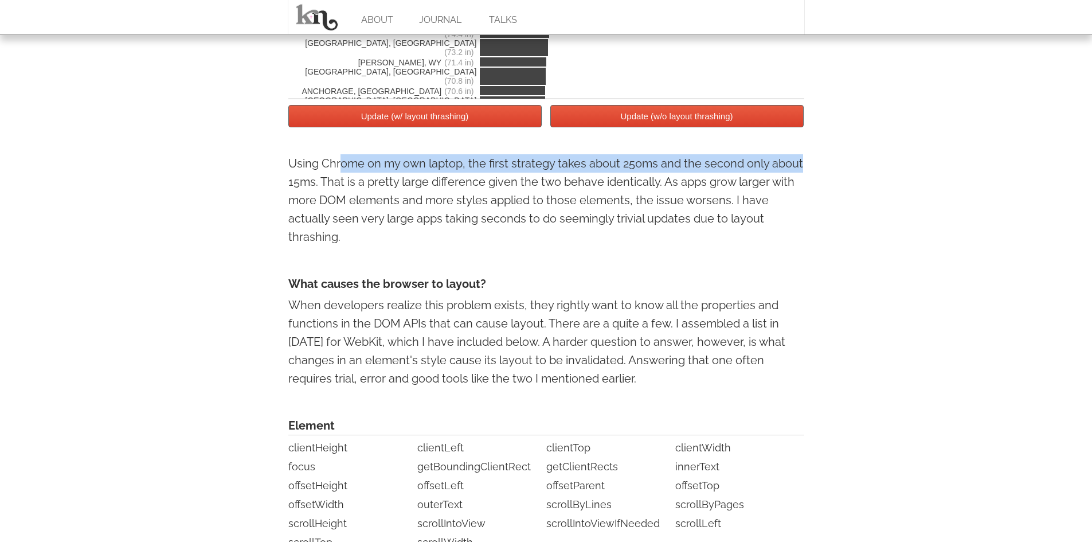
drag, startPoint x: 342, startPoint y: 169, endPoint x: 583, endPoint y: 188, distance: 241.6
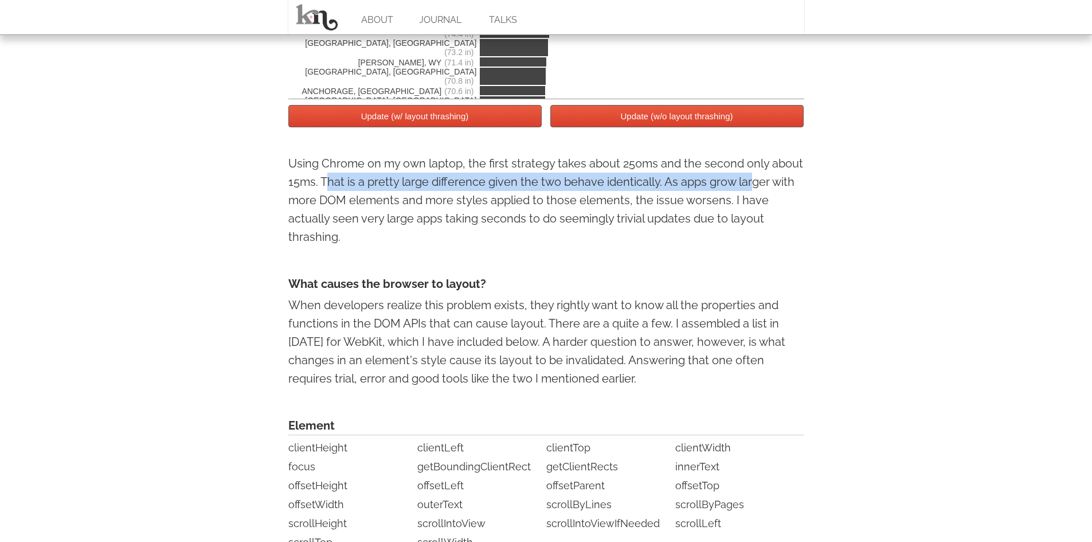
drag, startPoint x: 326, startPoint y: 185, endPoint x: 748, endPoint y: 182, distance: 421.5
click at [748, 182] on p "Using Chrome on my own laptop, the first strategy takes about 250ms and the sec…" at bounding box center [546, 200] width 516 height 92
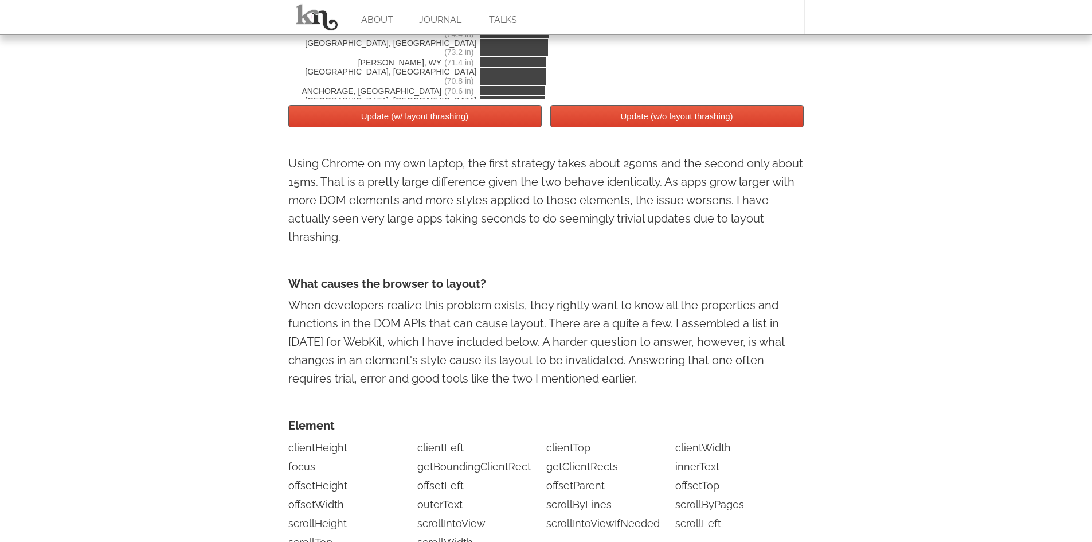
click at [315, 208] on p "Using Chrome on my own laptop, the first strategy takes about 250ms and the sec…" at bounding box center [546, 200] width 516 height 92
click at [322, 310] on p "When developers realize this problem exists, they rightly want to know all the …" at bounding box center [546, 342] width 516 height 92
click at [317, 312] on p "When developers realize this problem exists, they rightly want to know all the …" at bounding box center [546, 342] width 516 height 92
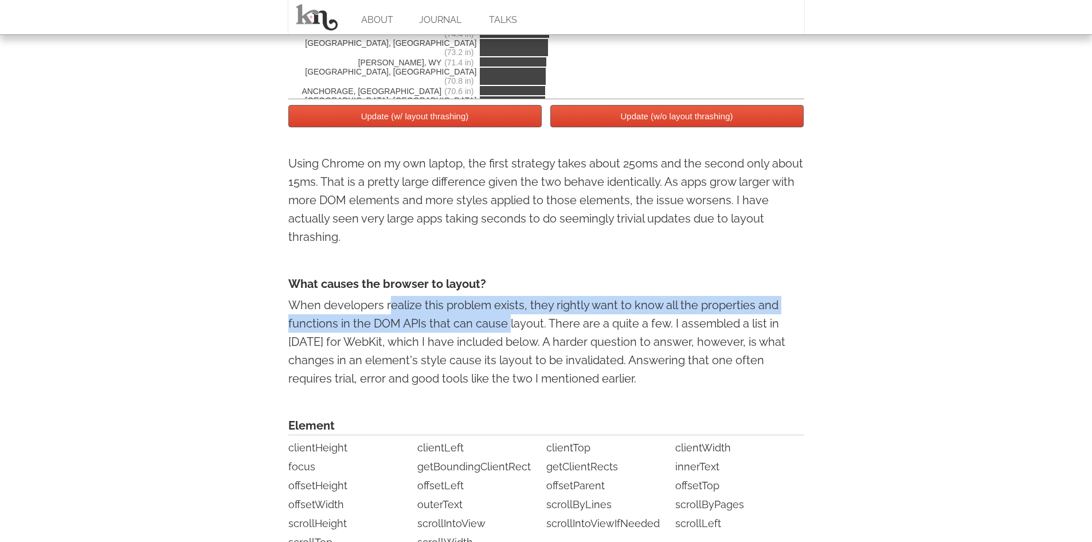
drag, startPoint x: 392, startPoint y: 306, endPoint x: 507, endPoint y: 328, distance: 117.4
click at [507, 328] on p "When developers realize this problem exists, they rightly want to know all the …" at bounding box center [546, 342] width 516 height 92
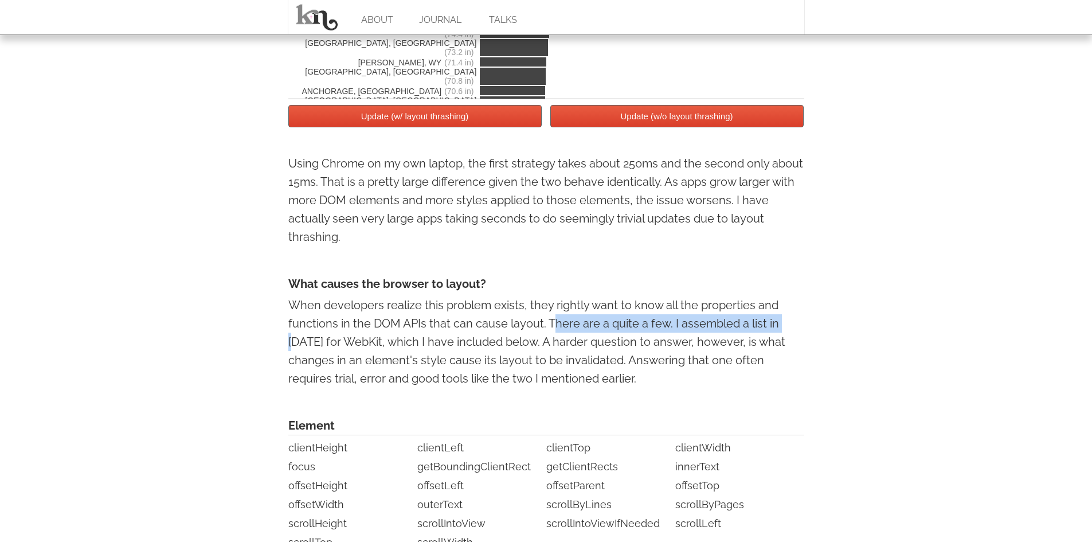
drag, startPoint x: 556, startPoint y: 323, endPoint x: 713, endPoint y: 334, distance: 157.5
click at [785, 333] on p "When developers realize this problem exists, they rightly want to know all the …" at bounding box center [546, 342] width 516 height 92
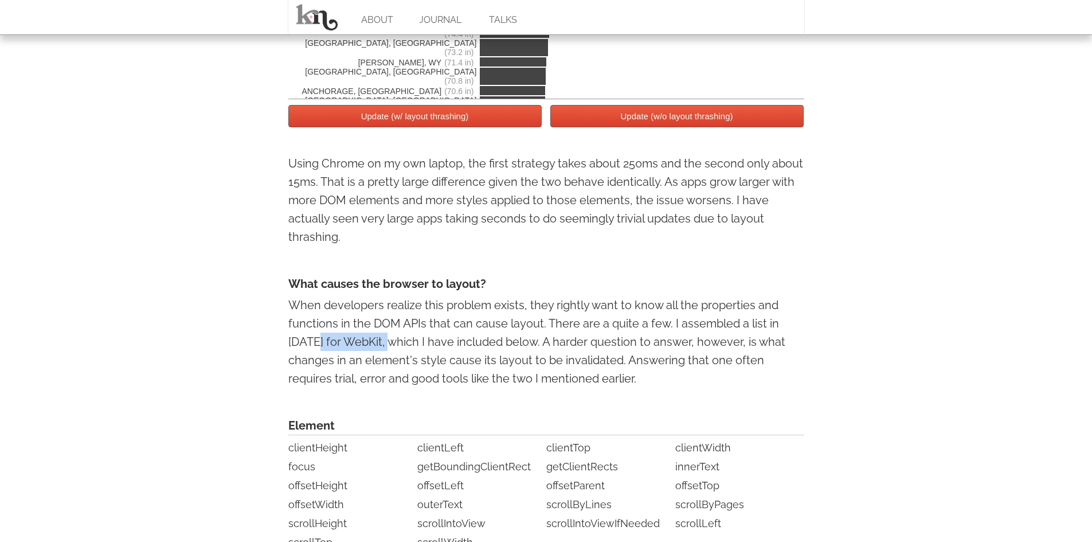
drag, startPoint x: 290, startPoint y: 347, endPoint x: 363, endPoint y: 347, distance: 73.4
click at [363, 347] on p "When developers realize this problem exists, they rightly want to know all the …" at bounding box center [546, 342] width 516 height 92
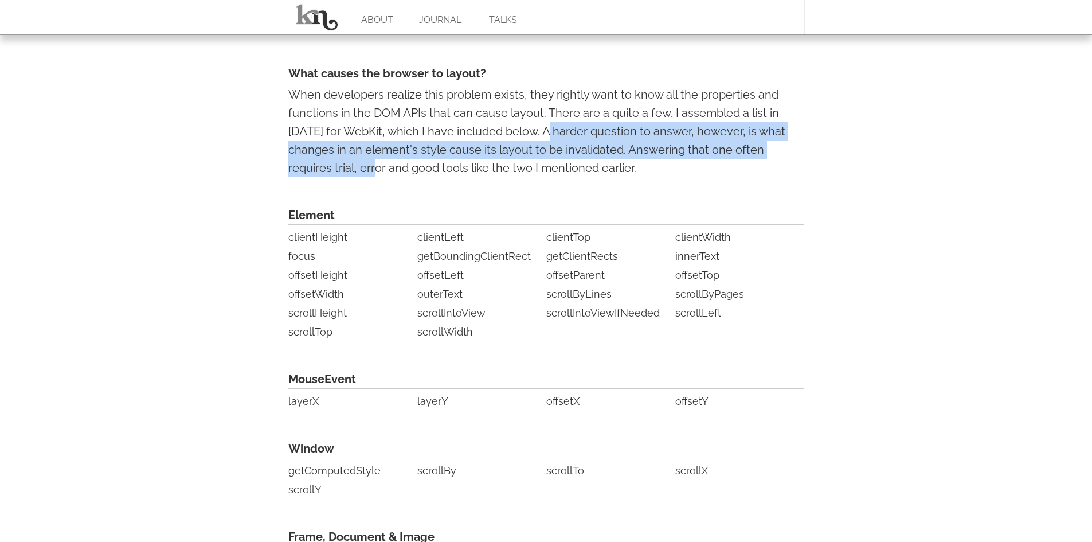
drag, startPoint x: 522, startPoint y: 133, endPoint x: 835, endPoint y: 155, distance: 313.8
click at [592, 130] on p "When developers realize this problem exists, they rightly want to know all the …" at bounding box center [546, 131] width 516 height 92
drag, startPoint x: 518, startPoint y: 128, endPoint x: 593, endPoint y: 178, distance: 90.2
click at [593, 177] on p "When developers realize this problem exists, they rightly want to know all the …" at bounding box center [546, 131] width 516 height 92
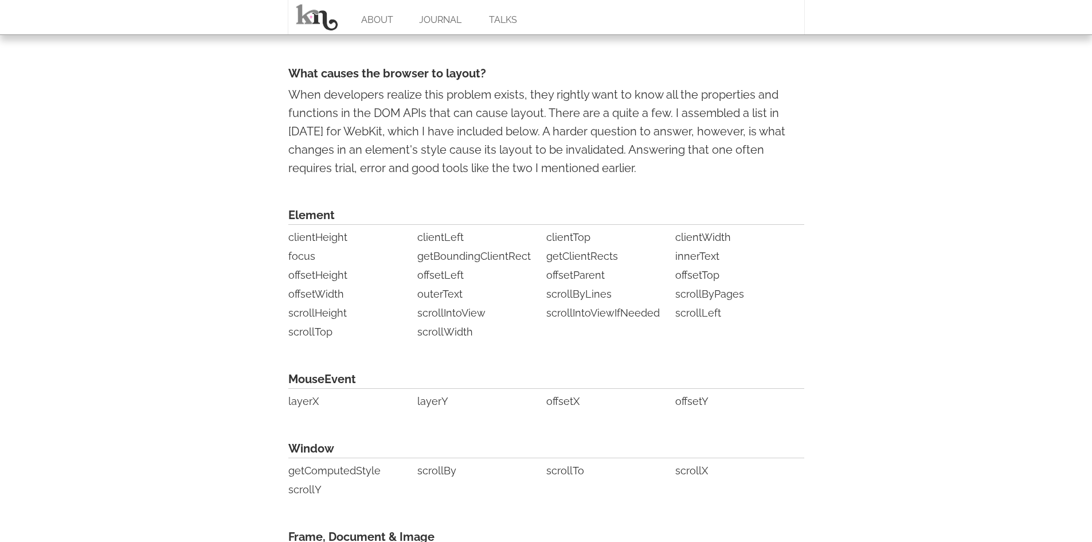
click at [300, 237] on li "clientHeight" at bounding box center [351, 237] width 126 height 18
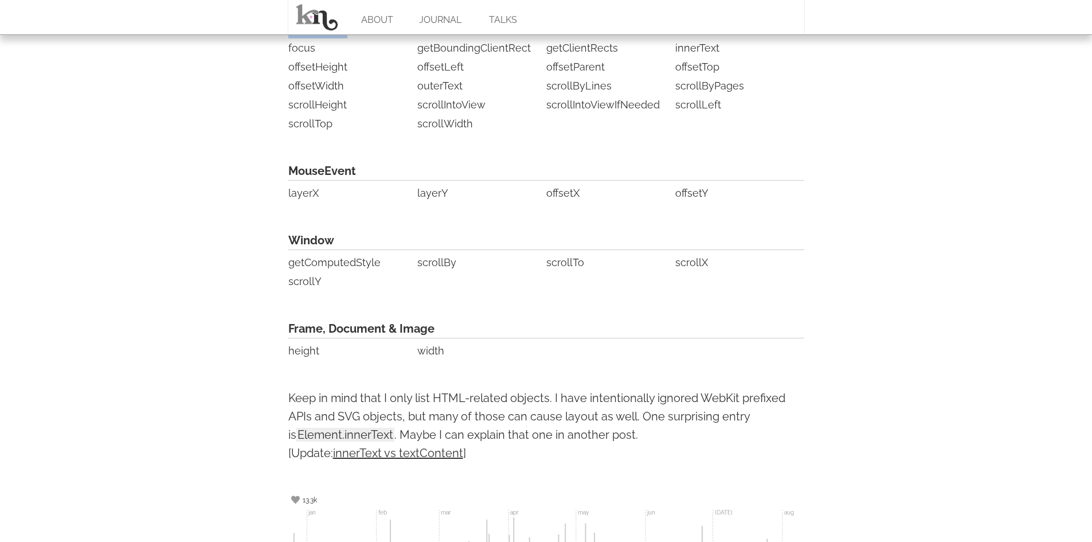
scroll to position [2733, 0]
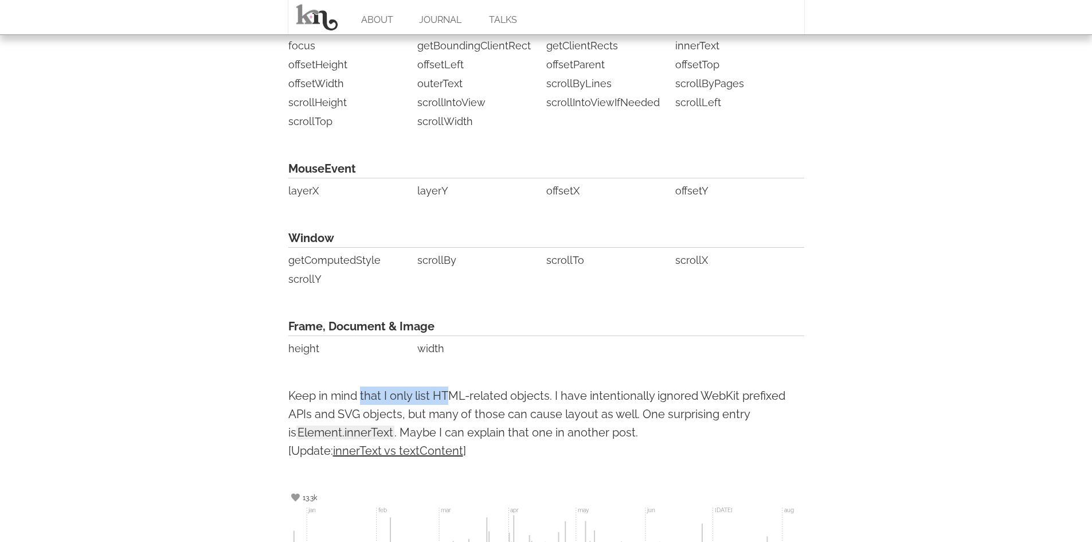
drag, startPoint x: 362, startPoint y: 400, endPoint x: 448, endPoint y: 402, distance: 86.0
click at [448, 402] on p "Keep in mind that I only list HTML-related objects. I have intentionally ignore…" at bounding box center [546, 422] width 516 height 73
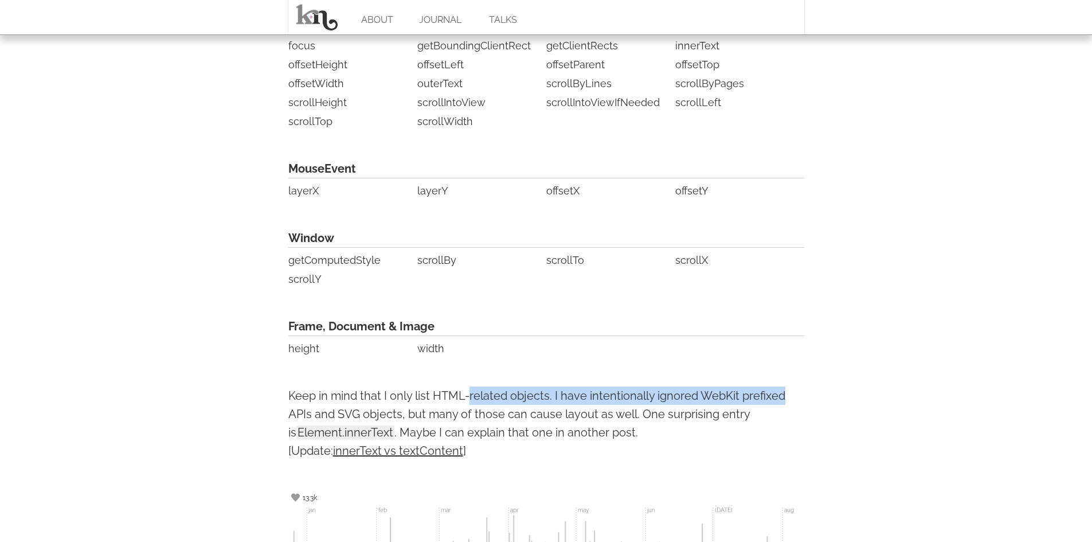
drag, startPoint x: 468, startPoint y: 404, endPoint x: 822, endPoint y: 398, distance: 353.3
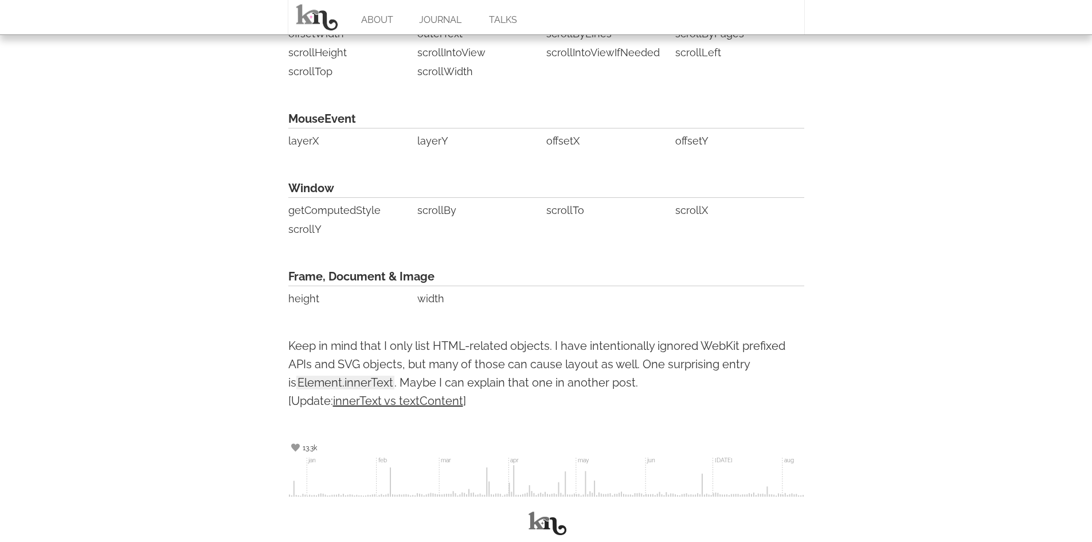
drag, startPoint x: 431, startPoint y: 358, endPoint x: 402, endPoint y: 363, distance: 29.7
click at [429, 358] on p "Keep in mind that I only list HTML-related objects. I have intentionally ignore…" at bounding box center [546, 373] width 516 height 73
drag, startPoint x: 402, startPoint y: 363, endPoint x: 650, endPoint y: 369, distance: 247.8
click at [650, 369] on p "Keep in mind that I only list HTML-related objects. I have intentionally ignore…" at bounding box center [546, 373] width 516 height 73
click at [676, 370] on p "Keep in mind that I only list HTML-related objects. I have intentionally ignore…" at bounding box center [546, 373] width 516 height 73
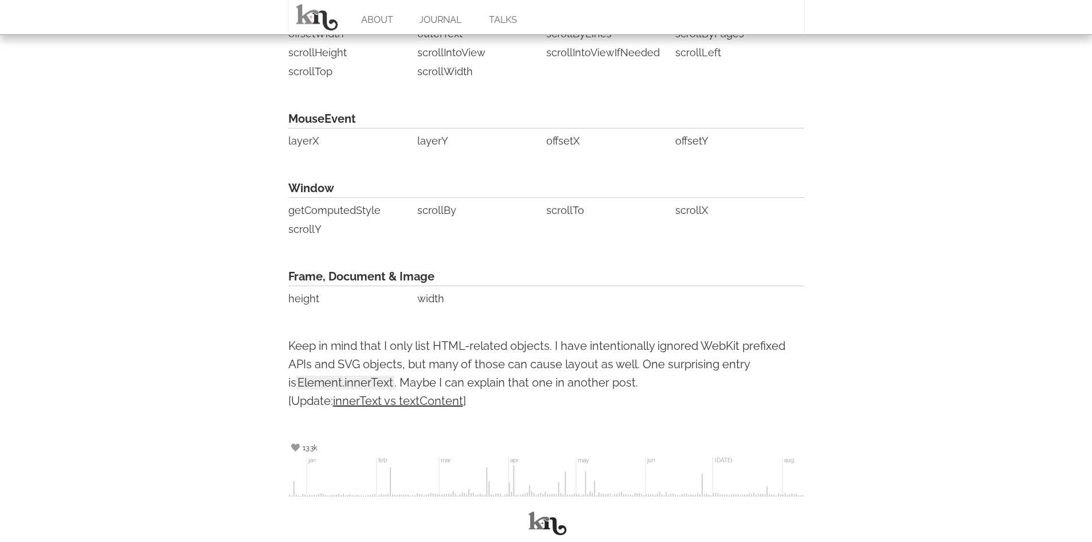
click at [323, 382] on span "Element.innerText" at bounding box center [345, 383] width 98 height 14
drag, startPoint x: 457, startPoint y: 381, endPoint x: 690, endPoint y: 388, distance: 233.5
click at [690, 388] on p "Keep in mind that I only list HTML-related objects. I have intentionally ignore…" at bounding box center [546, 373] width 516 height 73
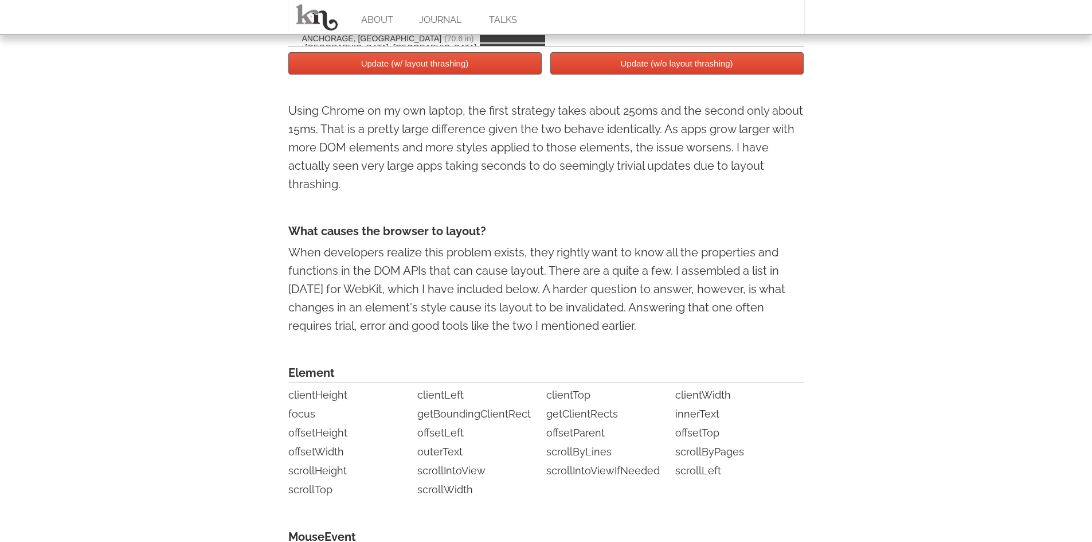
scroll to position [2575, 0]
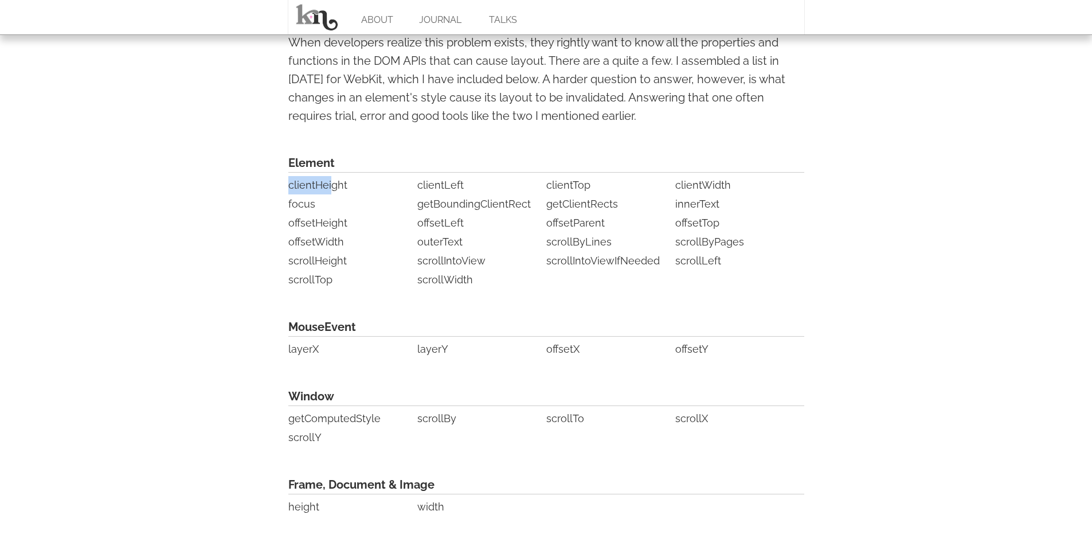
click at [311, 203] on li "focus" at bounding box center [351, 204] width 126 height 18
click at [702, 183] on li "clientWidth" at bounding box center [738, 185] width 126 height 18
click at [307, 358] on li "layerX" at bounding box center [351, 349] width 126 height 18
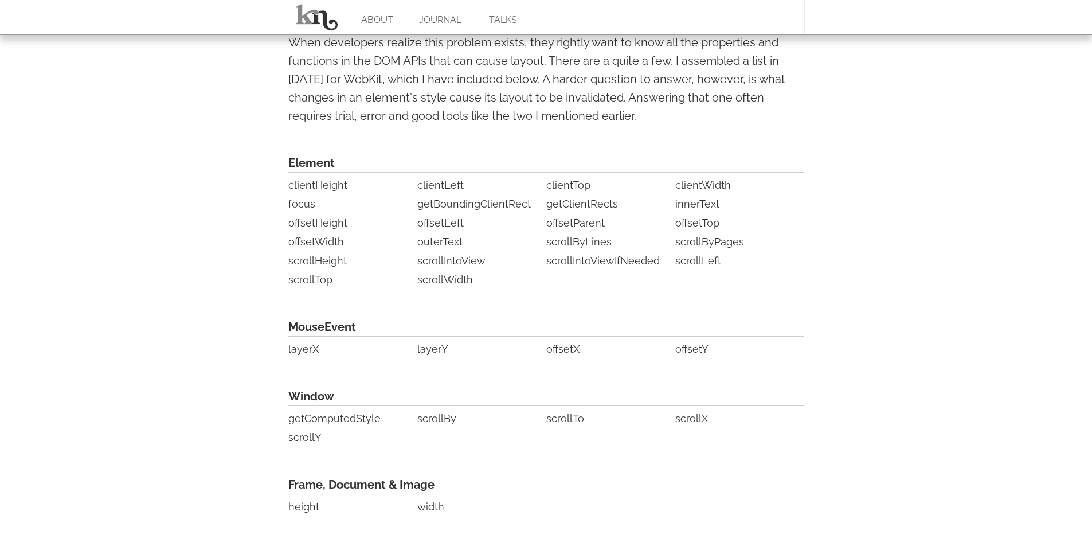
click at [311, 423] on li "getComputedStyle" at bounding box center [351, 418] width 126 height 18
drag, startPoint x: 518, startPoint y: 81, endPoint x: 687, endPoint y: 82, distance: 168.6
click at [687, 82] on p "When developers realize this problem exists, they rightly want to know all the …" at bounding box center [546, 79] width 516 height 92
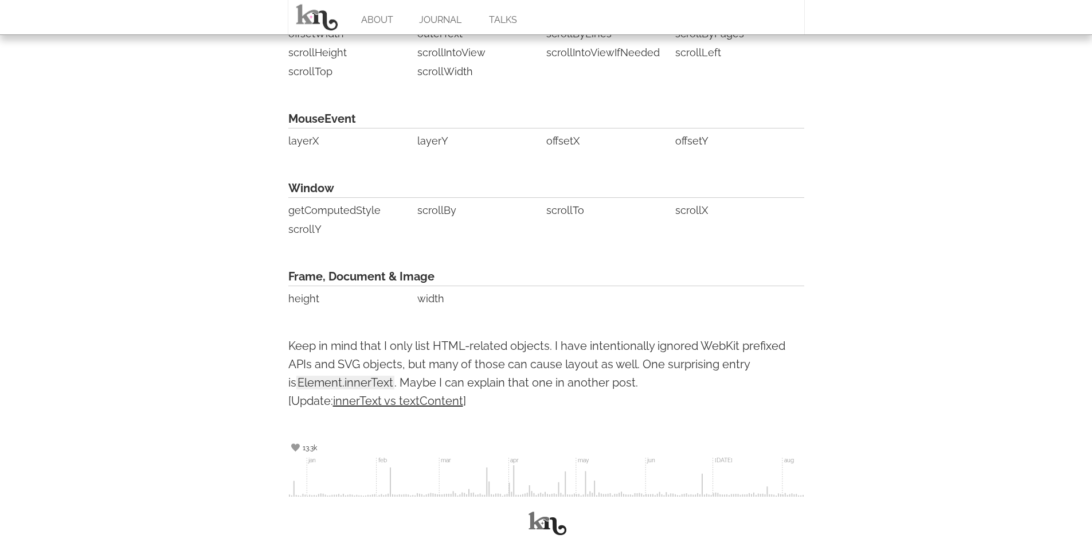
click at [431, 299] on li "width" at bounding box center [480, 299] width 126 height 18
drag, startPoint x: 691, startPoint y: 210, endPoint x: 274, endPoint y: 220, distance: 417.0
drag, startPoint x: 346, startPoint y: 228, endPoint x: 294, endPoint y: 214, distance: 54.0
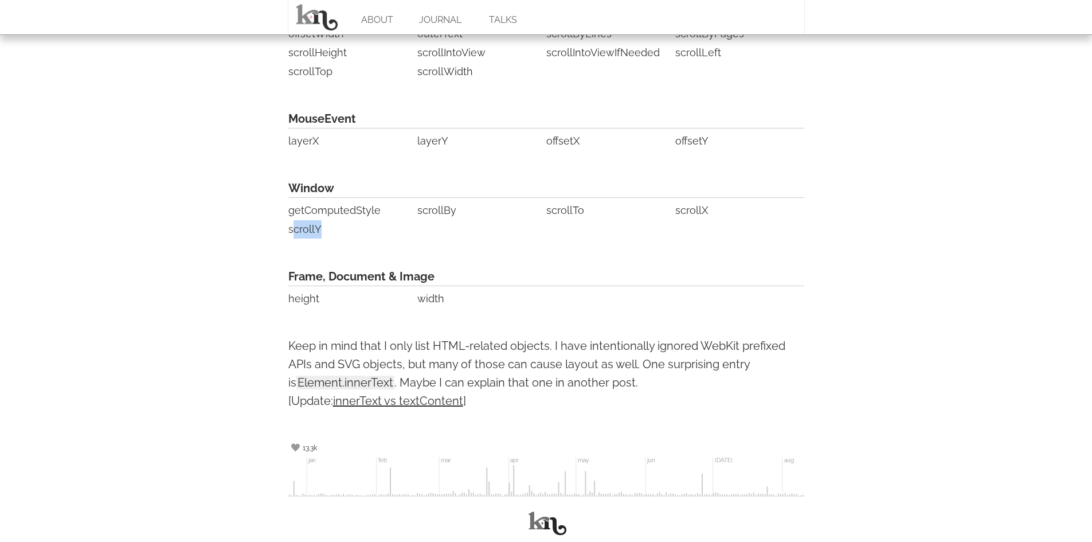
click at [294, 218] on ul "getComputedStyle scrollBy scrollTo scrollX scrollY" at bounding box center [546, 220] width 516 height 38
click at [295, 204] on li "getComputedStyle" at bounding box center [351, 210] width 126 height 18
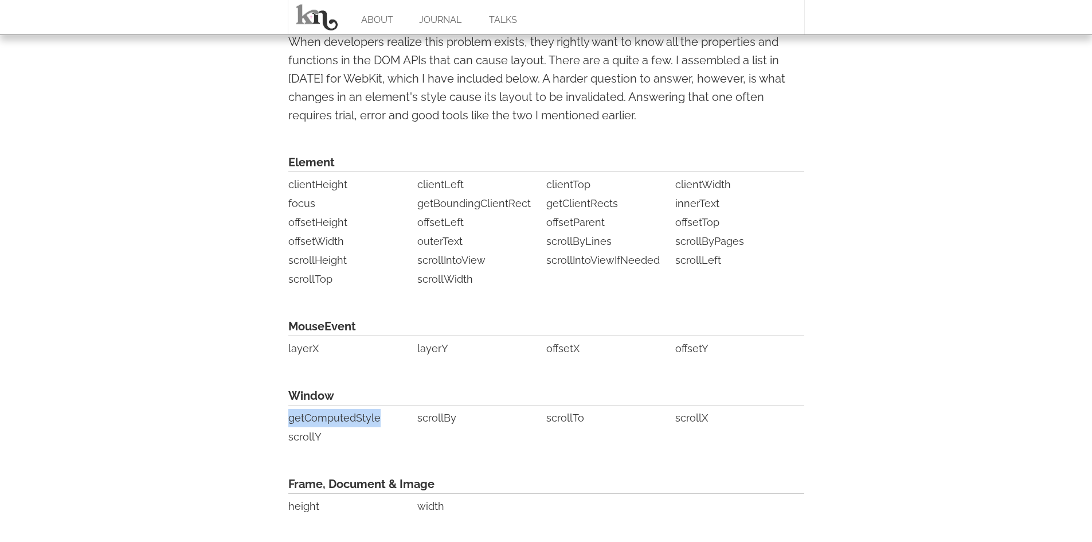
scroll to position [2575, 0]
